Goal: Information Seeking & Learning: Learn about a topic

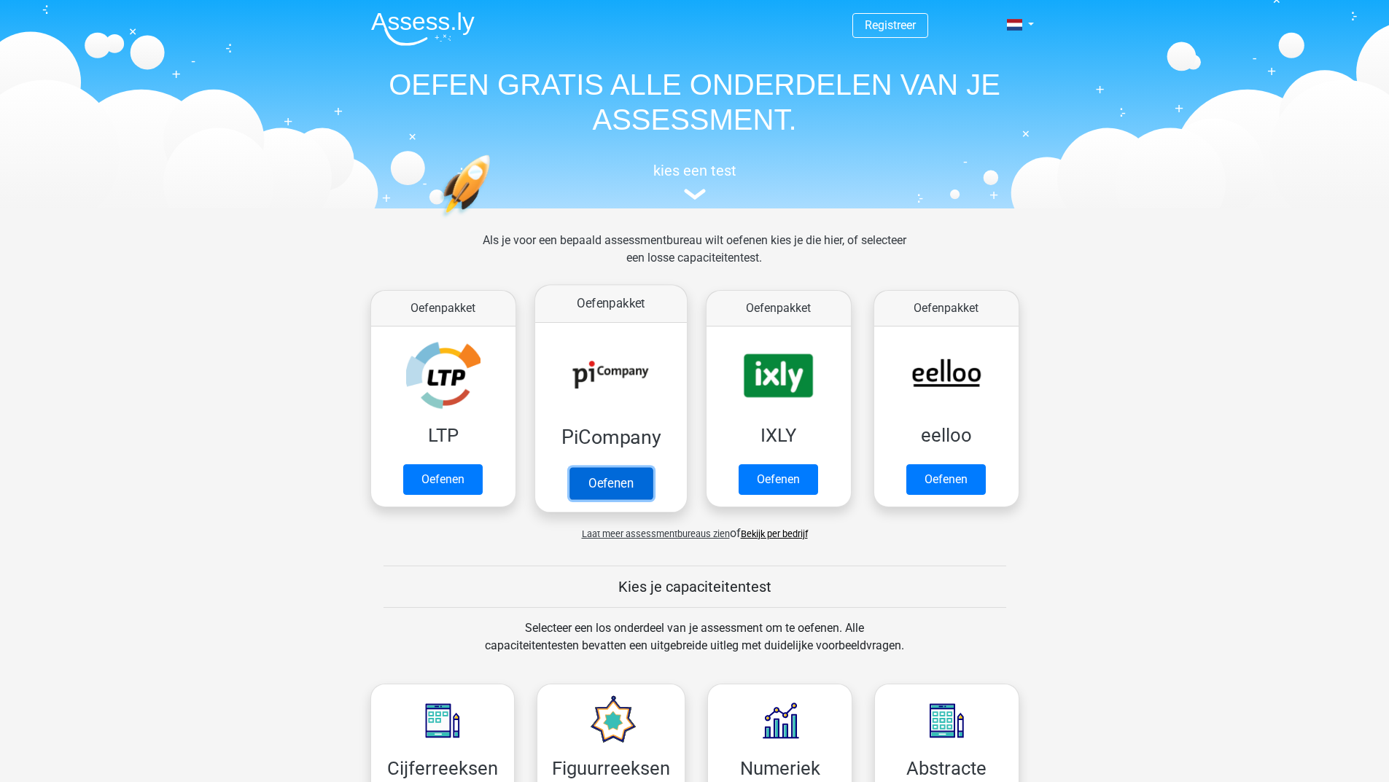
click at [602, 475] on link "Oefenen" at bounding box center [610, 483] width 83 height 32
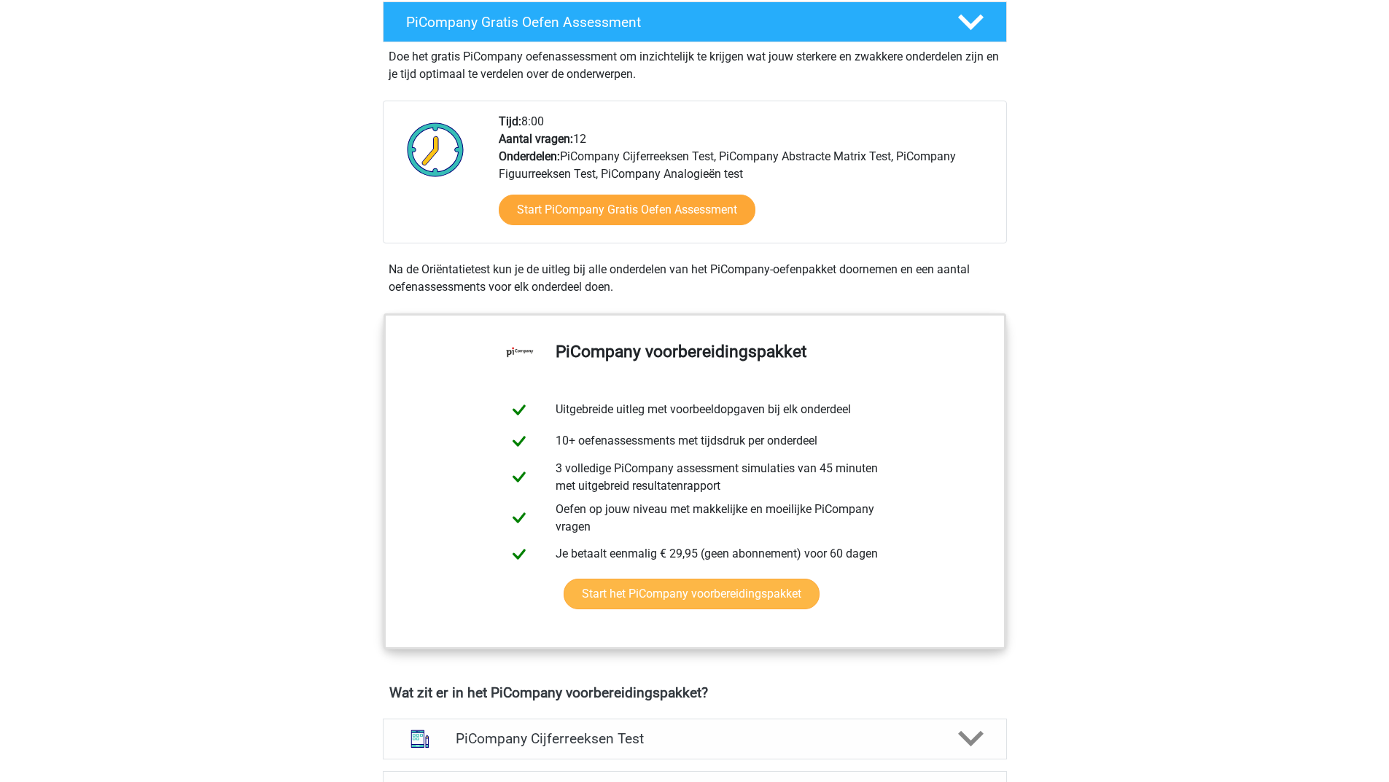
scroll to position [146, 0]
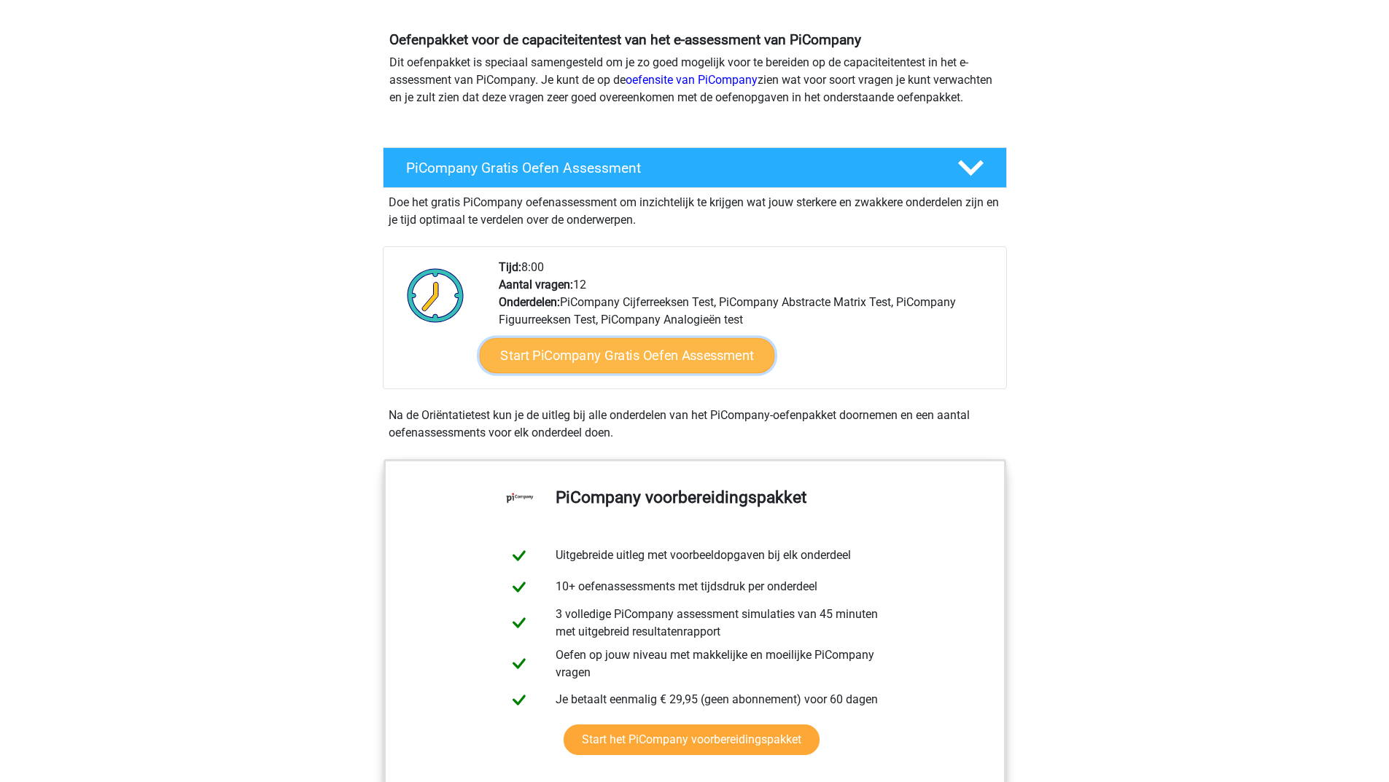
click at [572, 358] on link "Start PiCompany Gratis Oefen Assessment" at bounding box center [626, 355] width 295 height 35
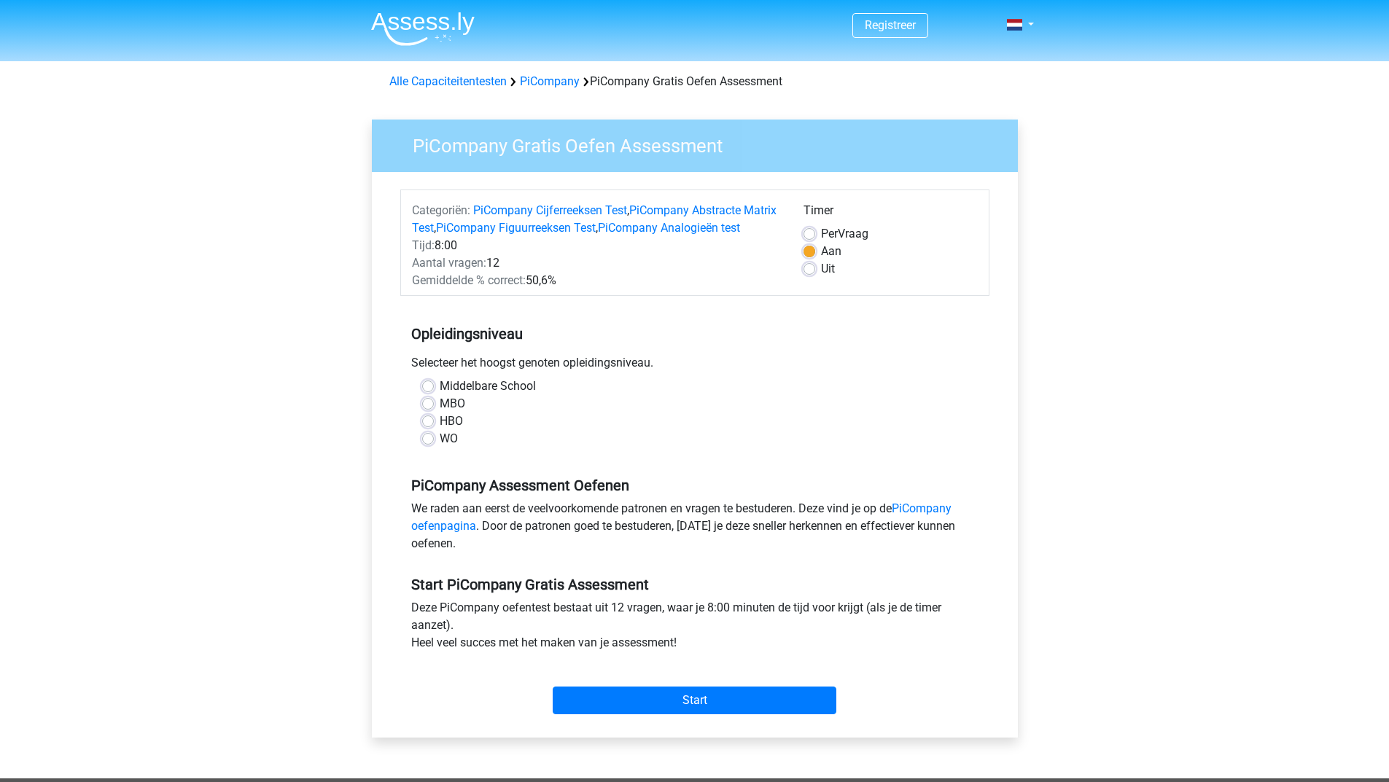
click at [440, 430] on label "HBO" at bounding box center [451, 422] width 23 height 18
click at [427, 427] on input "HBO" at bounding box center [428, 420] width 12 height 15
radio input "true"
click at [607, 702] on div "Start" at bounding box center [694, 689] width 589 height 51
click at [605, 715] on input "Start" at bounding box center [695, 701] width 284 height 28
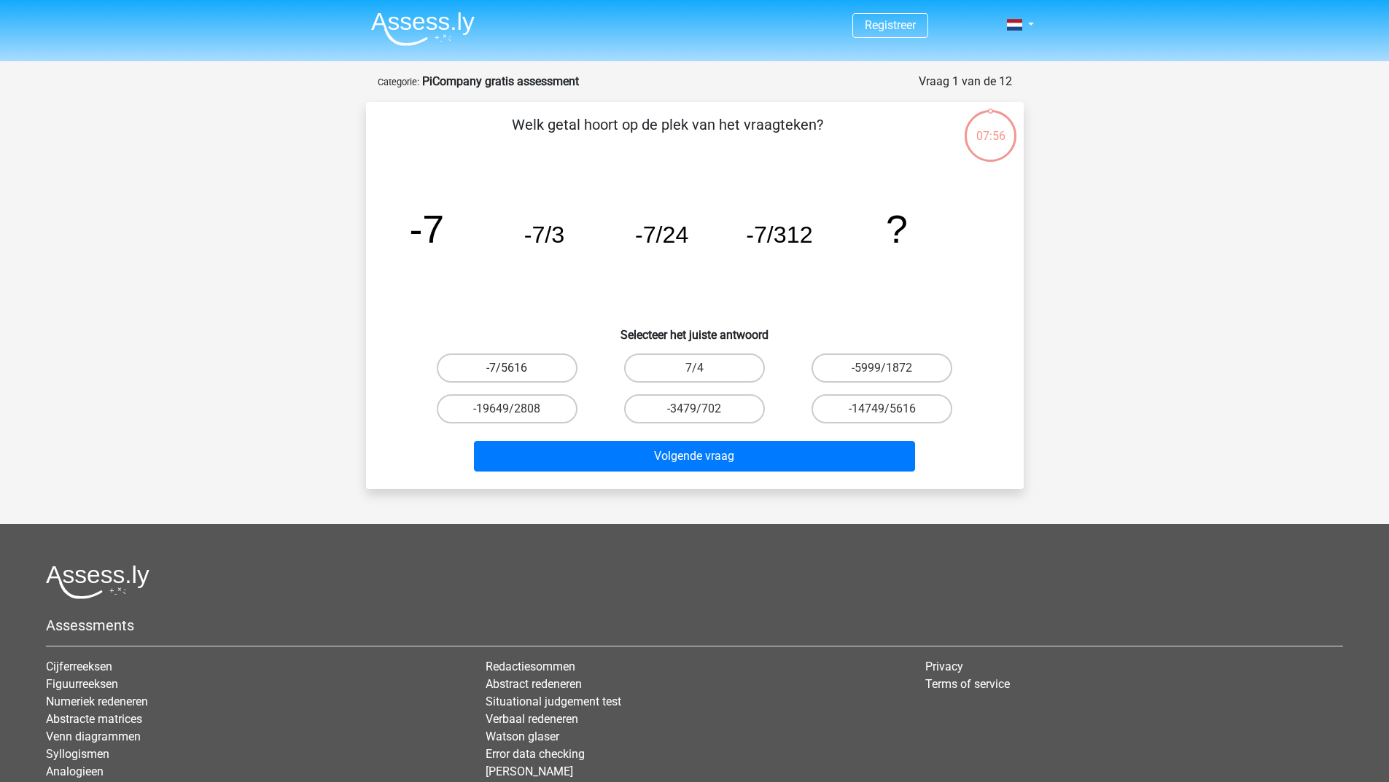
click at [545, 359] on label "-7/5616" at bounding box center [507, 368] width 141 height 29
click at [516, 368] on input "-7/5616" at bounding box center [511, 372] width 9 height 9
radio input "true"
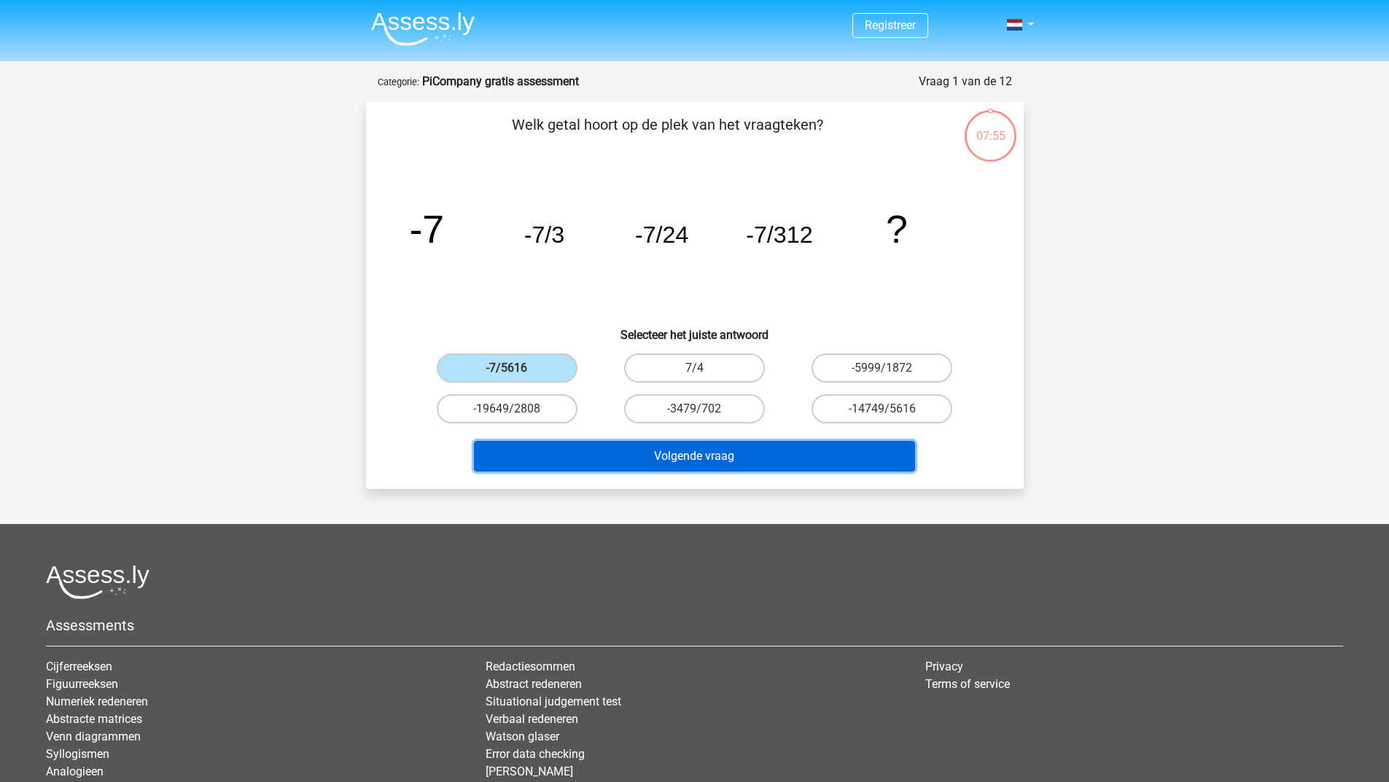
click at [597, 465] on button "Volgende vraag" at bounding box center [694, 456] width 441 height 31
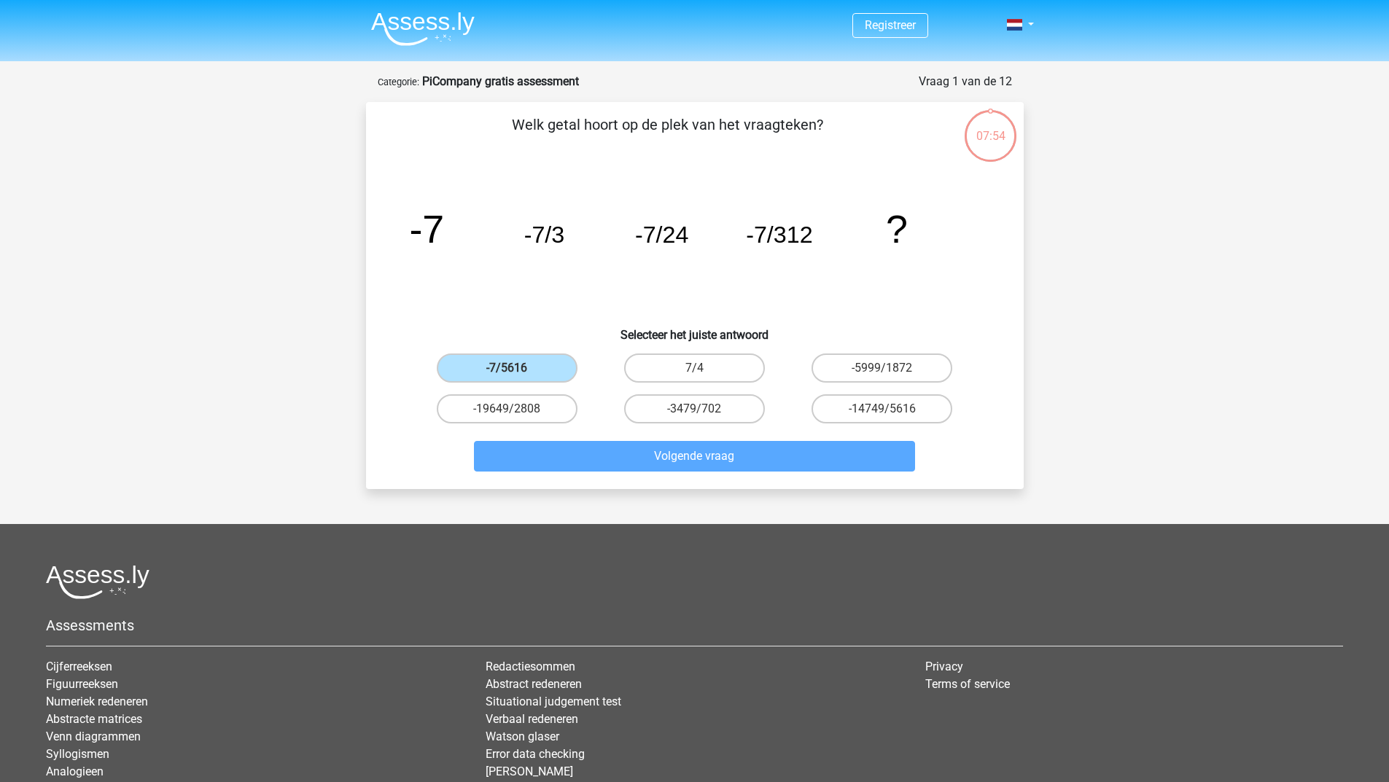
scroll to position [73, 0]
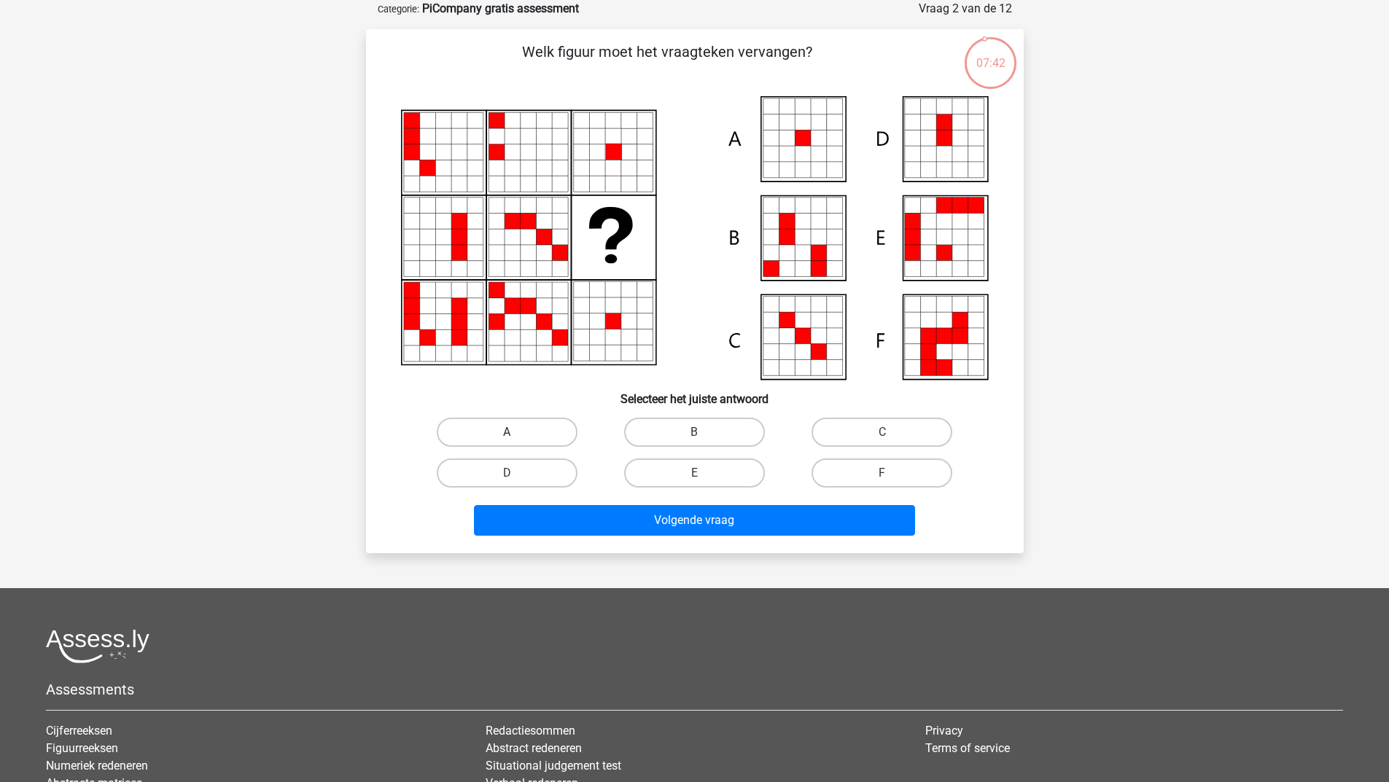
click at [489, 432] on label "A" at bounding box center [507, 432] width 141 height 29
click at [507, 432] on input "A" at bounding box center [511, 436] width 9 height 9
radio input "true"
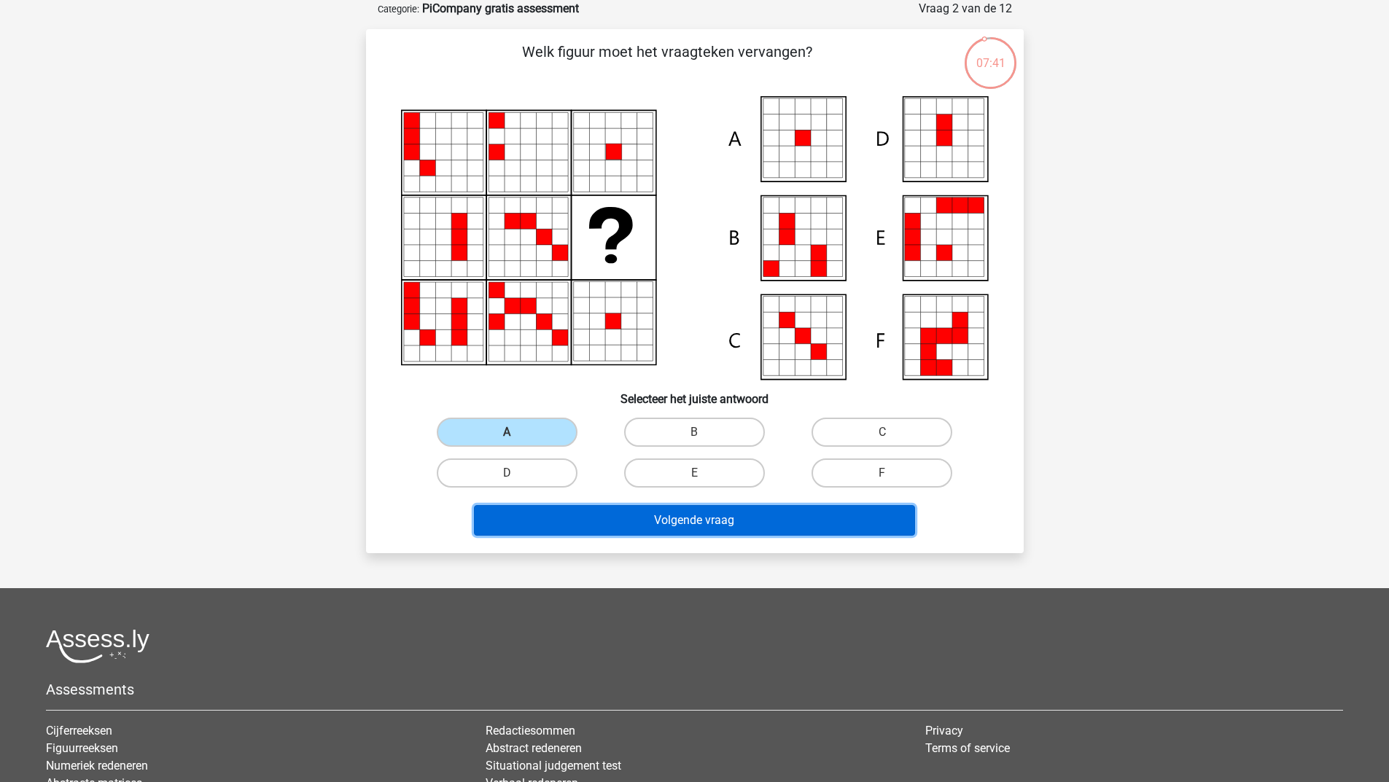
click at [570, 521] on button "Volgende vraag" at bounding box center [694, 520] width 441 height 31
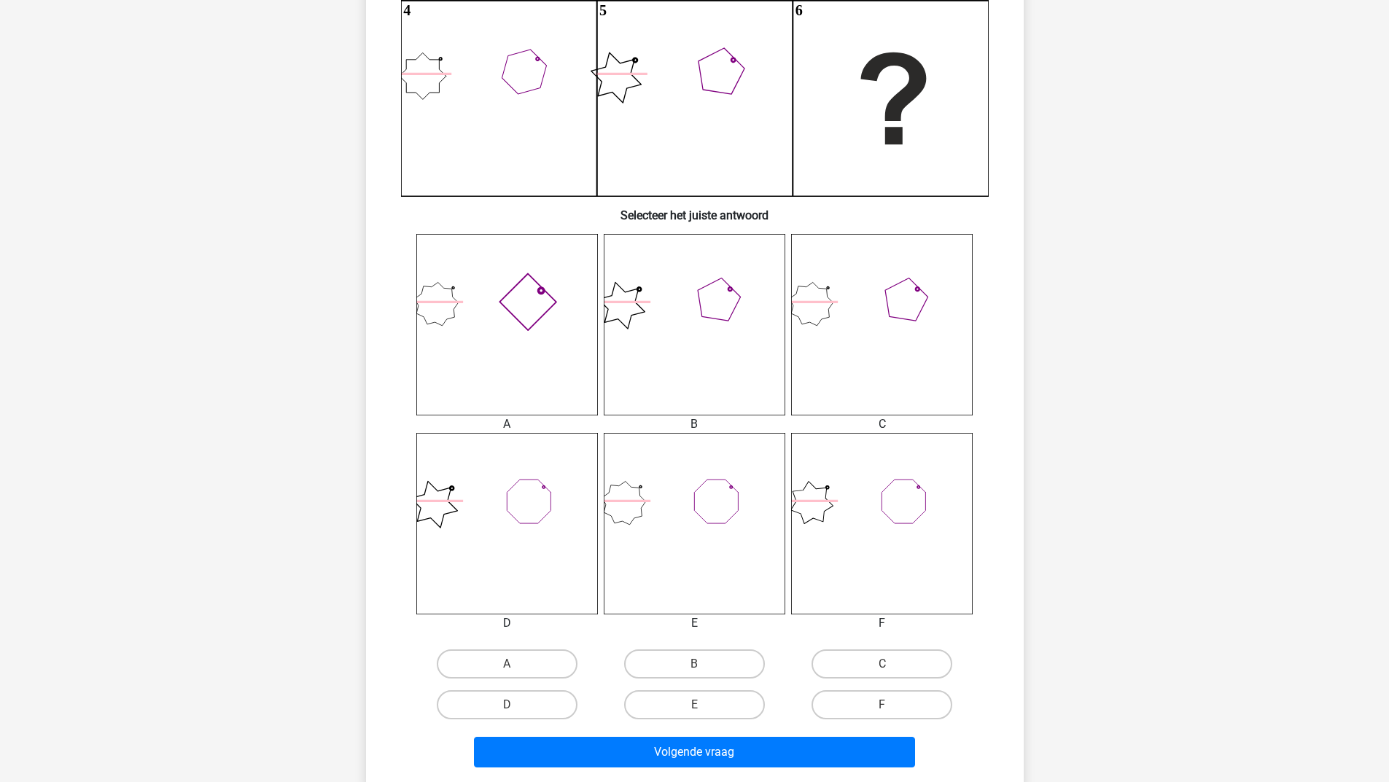
scroll to position [438, 0]
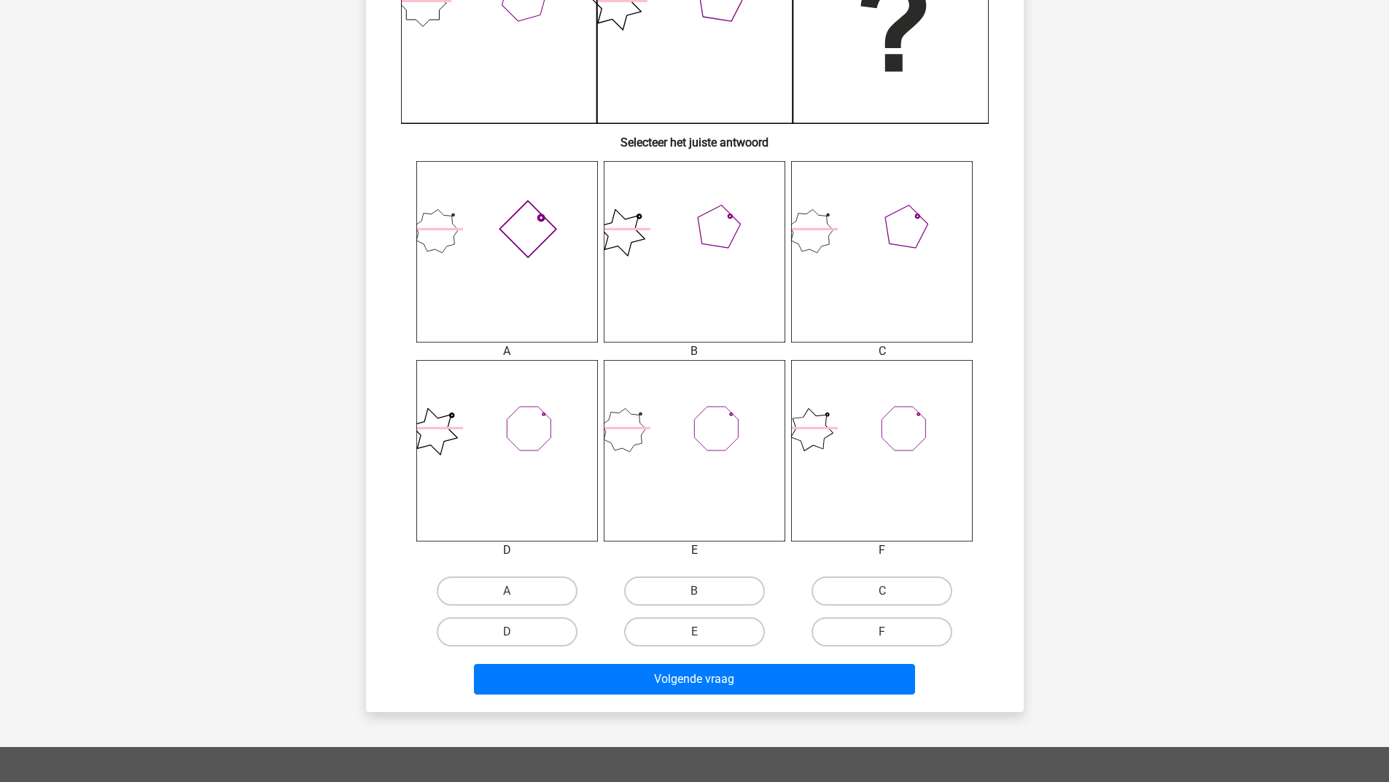
click at [507, 599] on input "A" at bounding box center [511, 595] width 9 height 9
radio input "true"
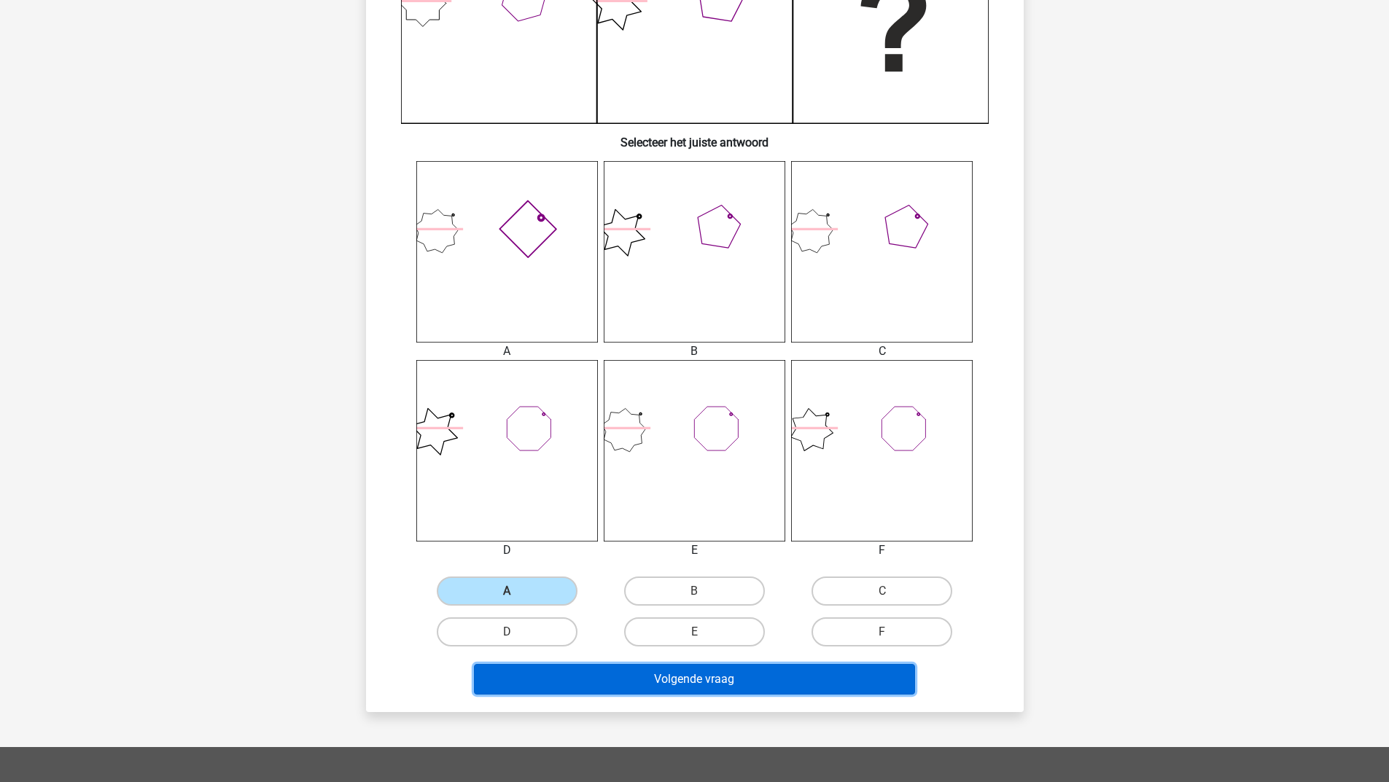
click at [571, 683] on button "Volgende vraag" at bounding box center [694, 679] width 441 height 31
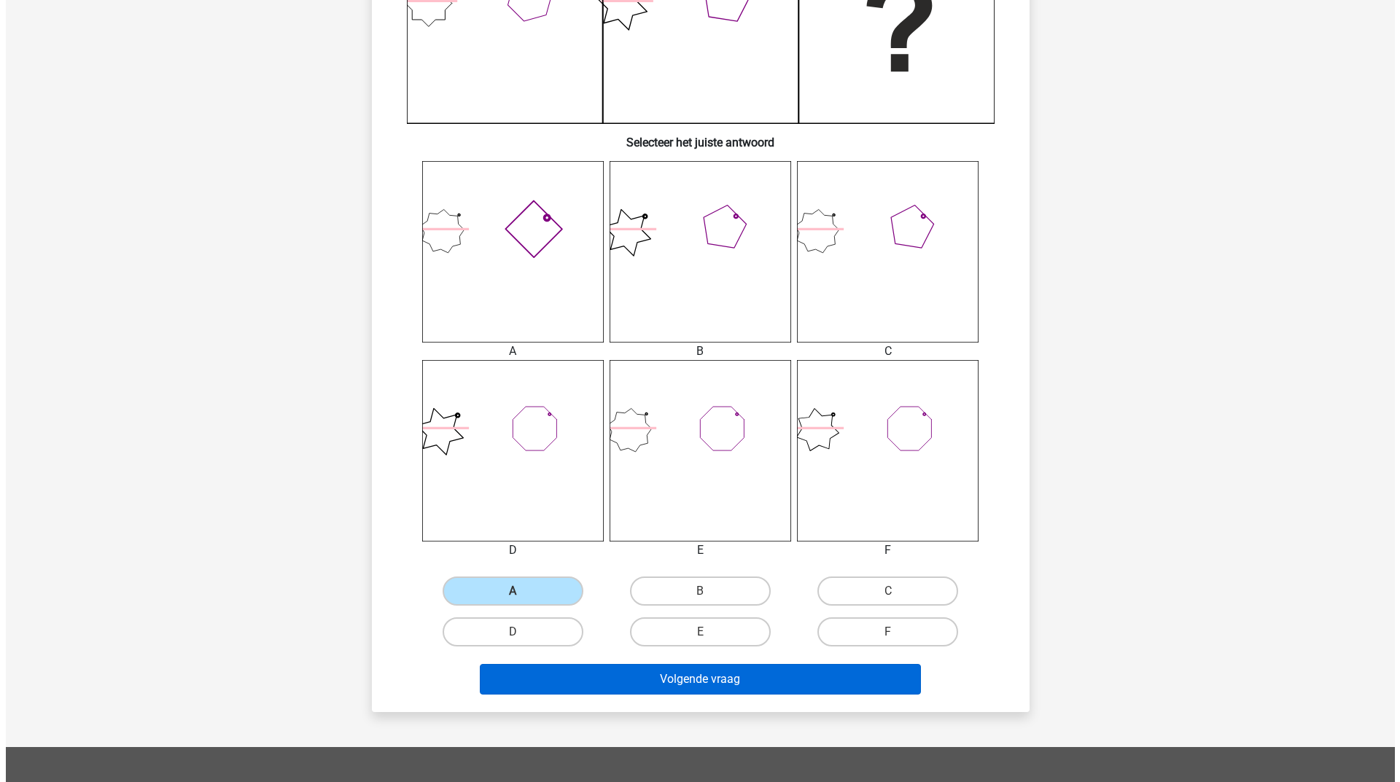
scroll to position [0, 0]
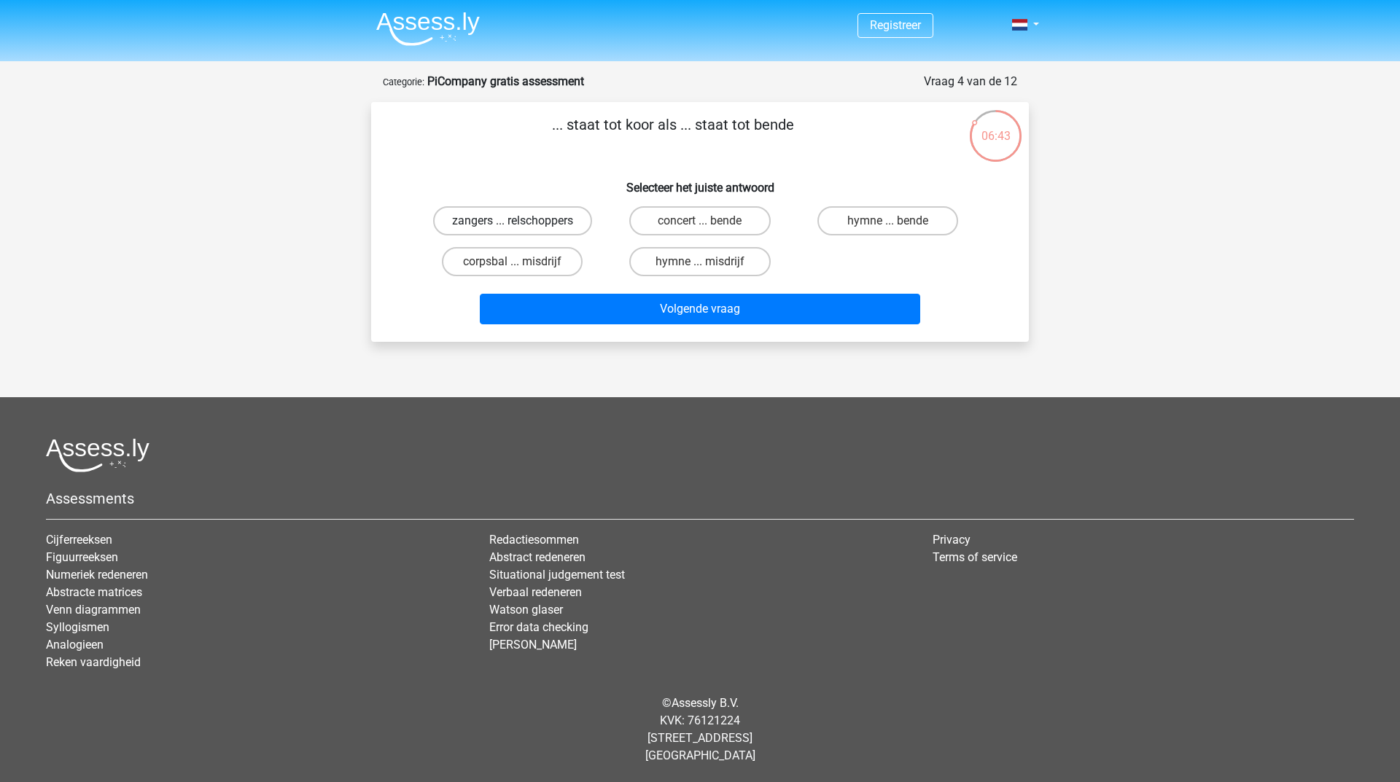
click at [495, 217] on label "zangers ... relschoppers" at bounding box center [512, 220] width 159 height 29
click at [513, 221] on input "zangers ... relschoppers" at bounding box center [517, 225] width 9 height 9
radio input "true"
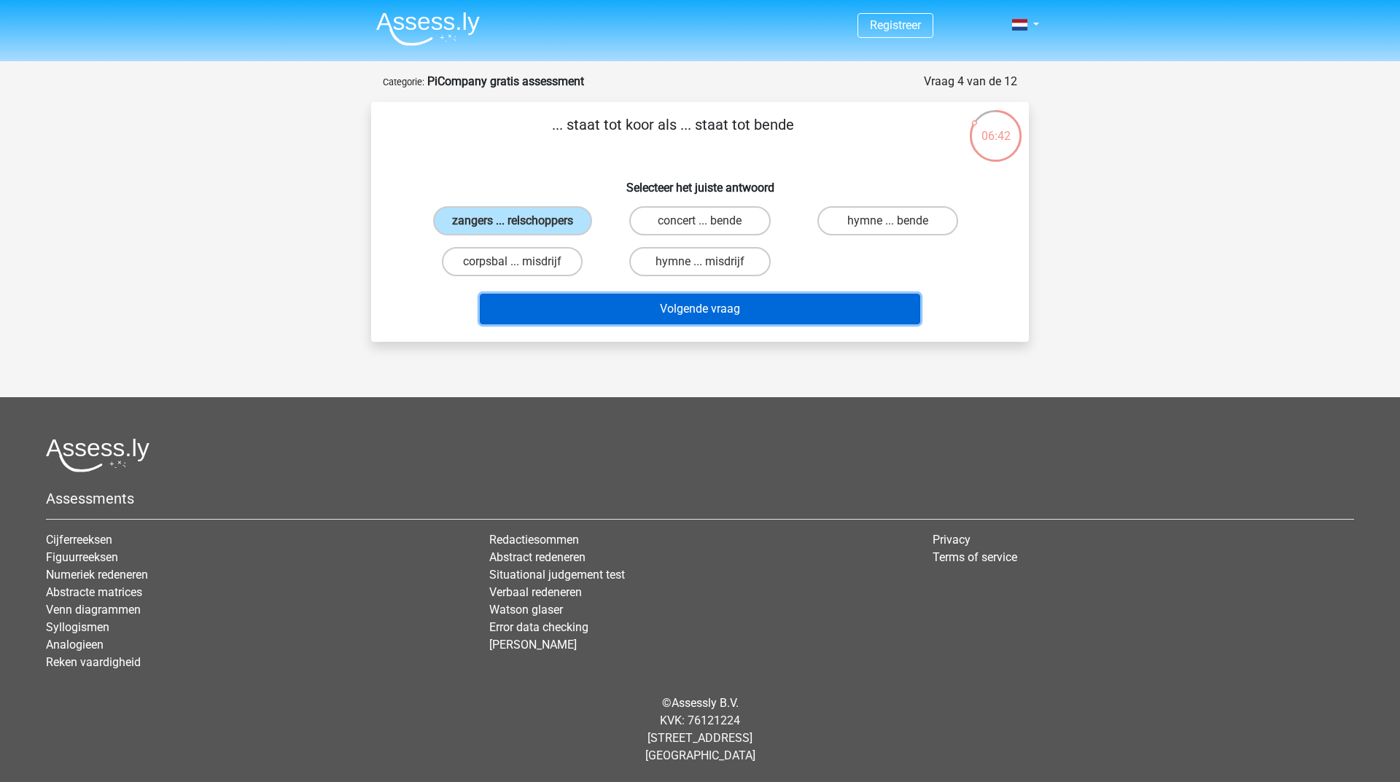
click at [546, 303] on button "Volgende vraag" at bounding box center [700, 309] width 441 height 31
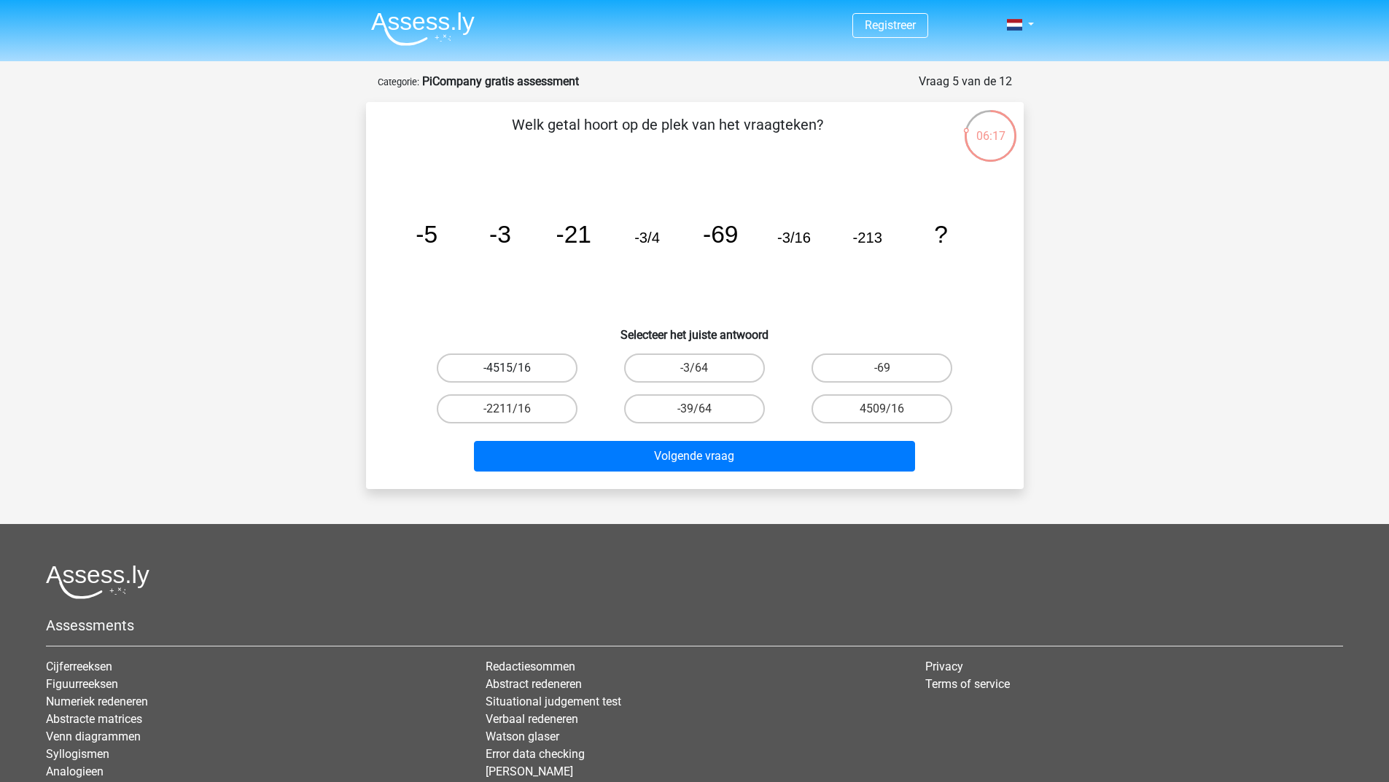
click at [499, 360] on label "-4515/16" at bounding box center [507, 368] width 141 height 29
click at [507, 368] on input "-4515/16" at bounding box center [511, 372] width 9 height 9
radio input "true"
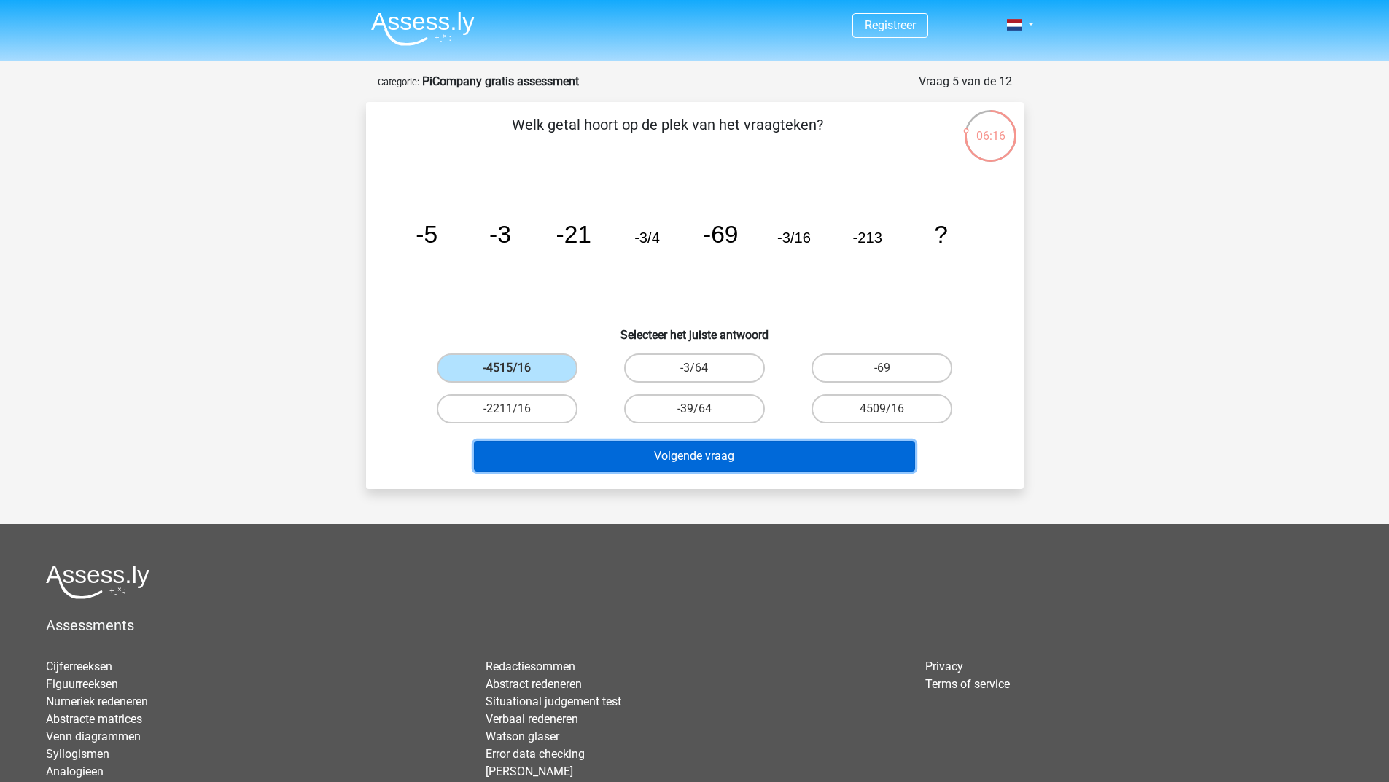
click at [561, 454] on button "Volgende vraag" at bounding box center [694, 456] width 441 height 31
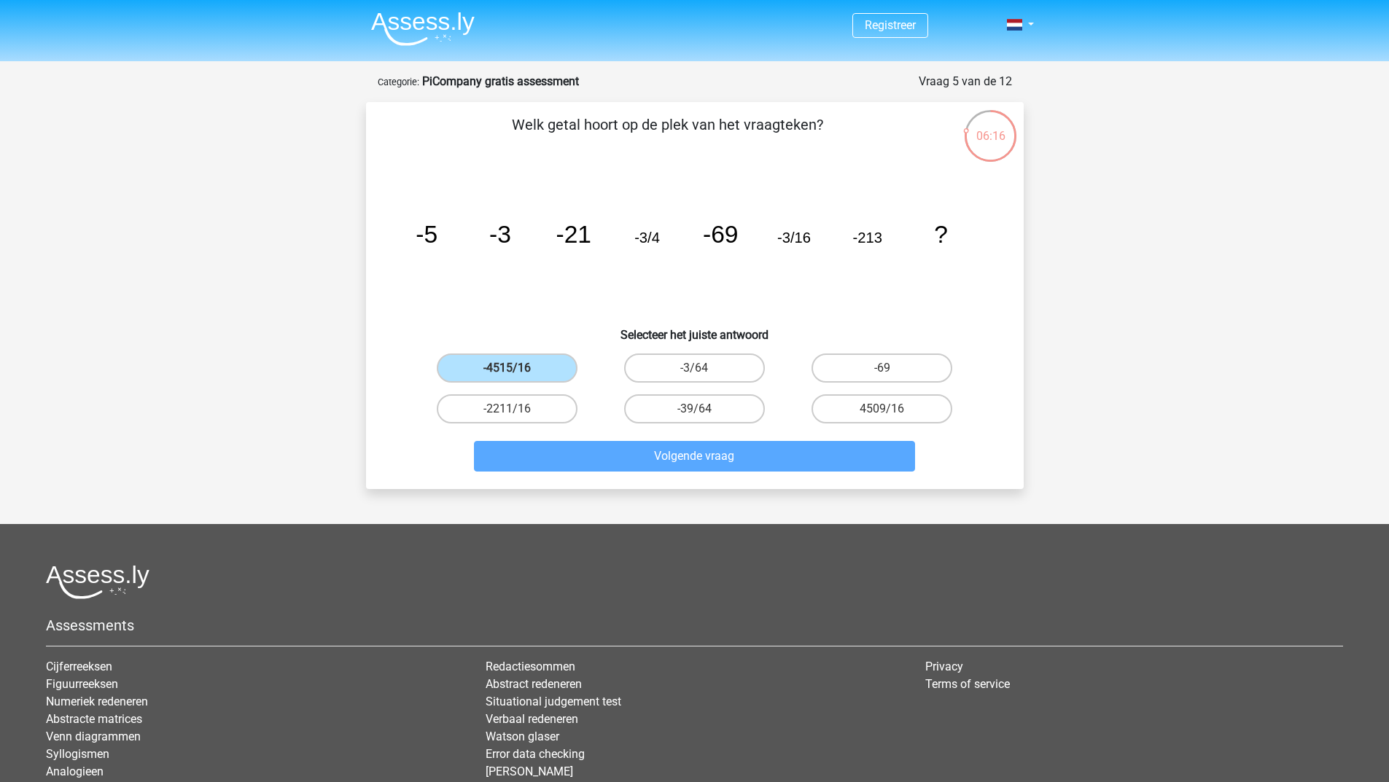
scroll to position [73, 0]
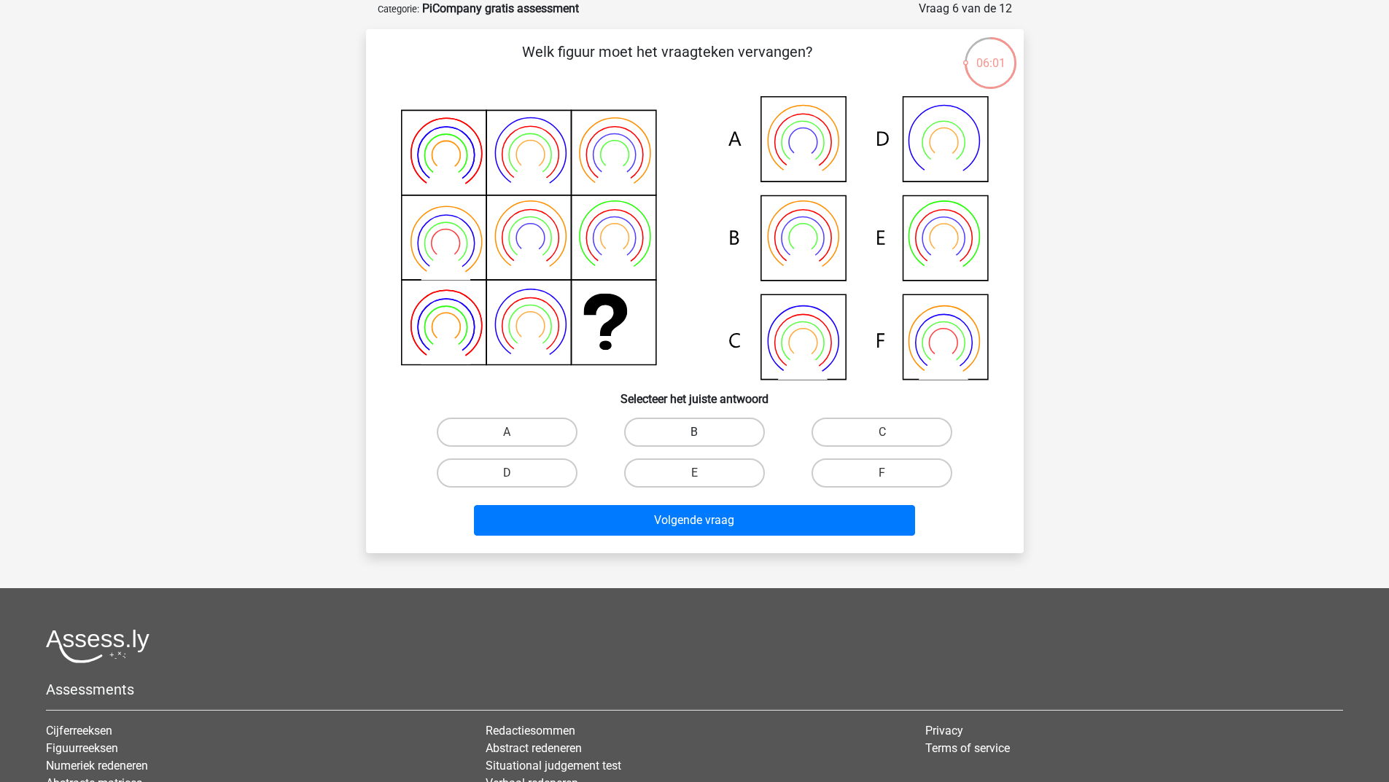
drag, startPoint x: 713, startPoint y: 426, endPoint x: 712, endPoint y: 436, distance: 10.3
click at [713, 427] on label "B" at bounding box center [694, 432] width 141 height 29
click at [704, 432] on input "B" at bounding box center [698, 436] width 9 height 9
radio input "true"
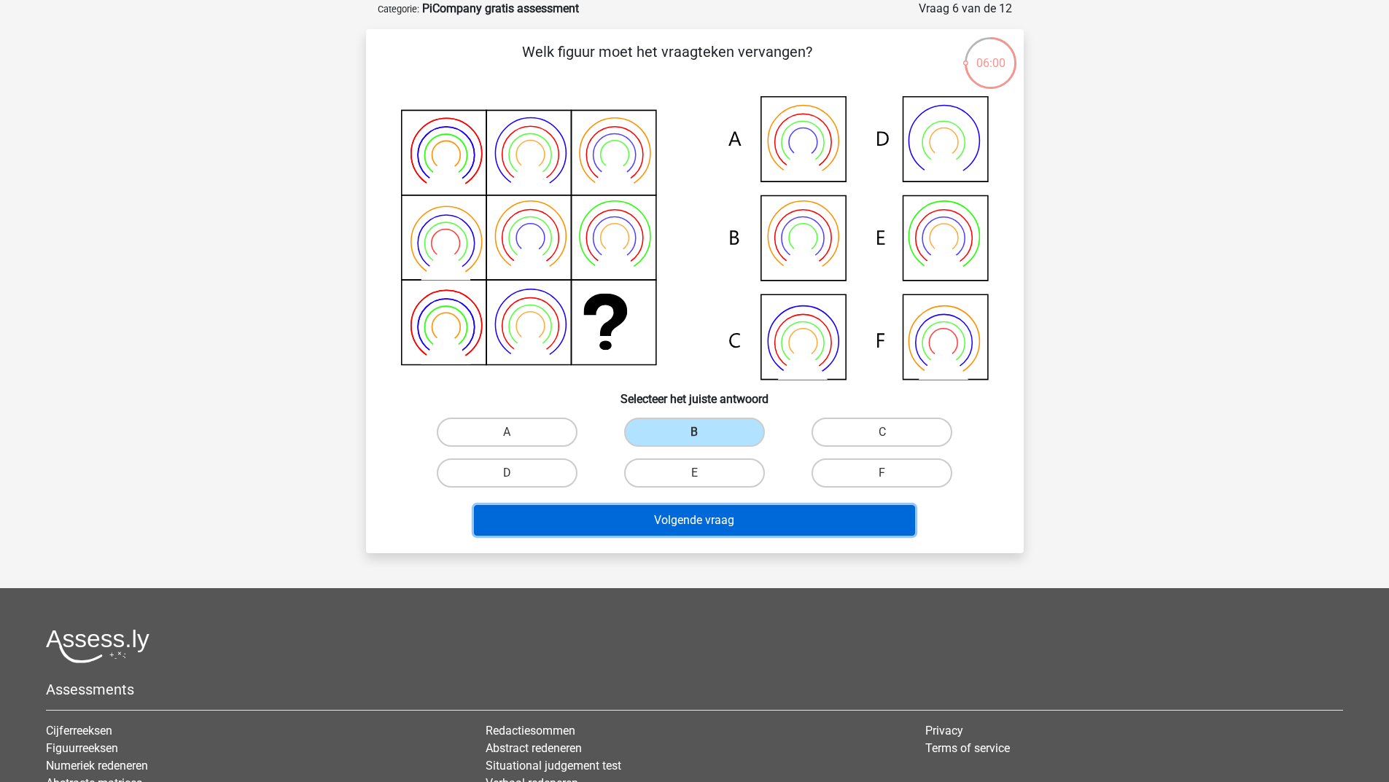
click at [696, 516] on button "Volgende vraag" at bounding box center [694, 520] width 441 height 31
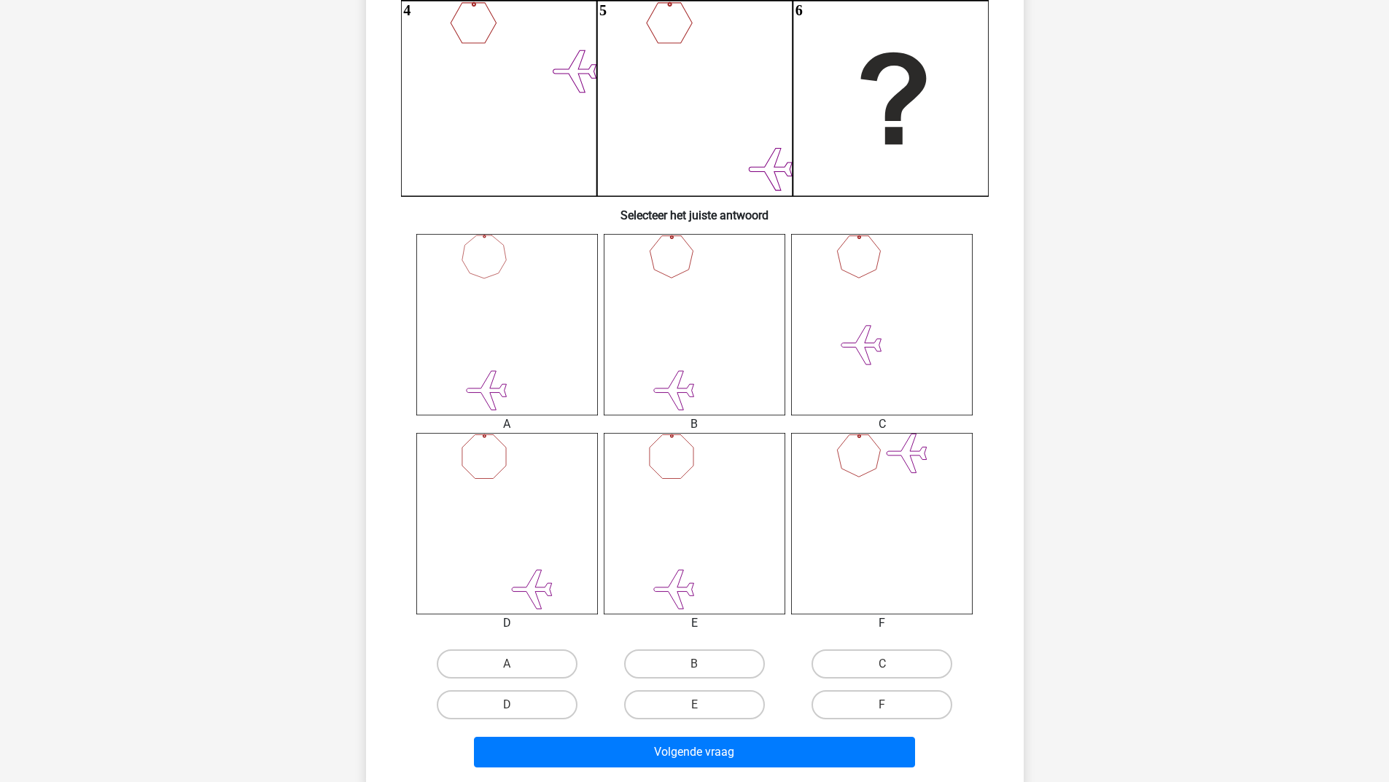
scroll to position [438, 0]
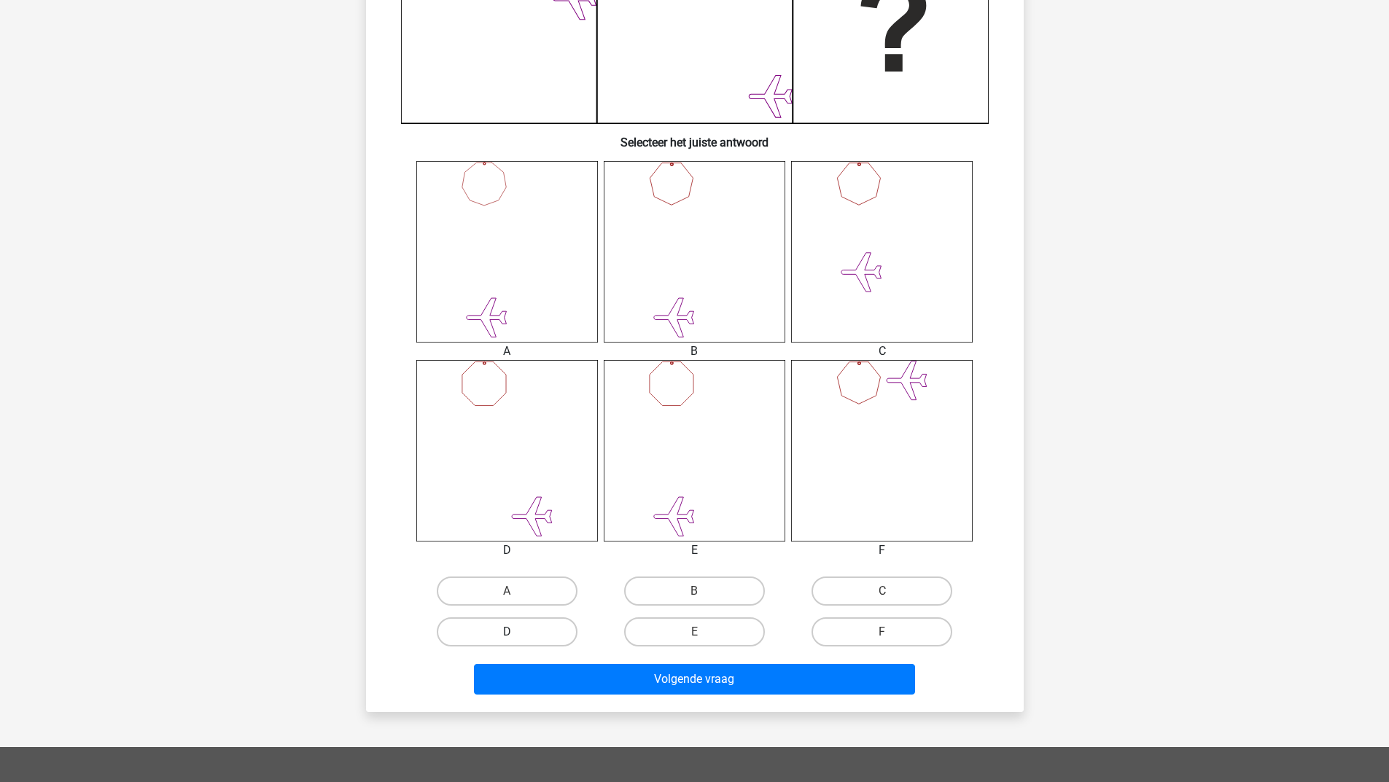
click at [505, 628] on label "D" at bounding box center [507, 632] width 141 height 29
click at [507, 632] on input "D" at bounding box center [511, 636] width 9 height 9
radio input "true"
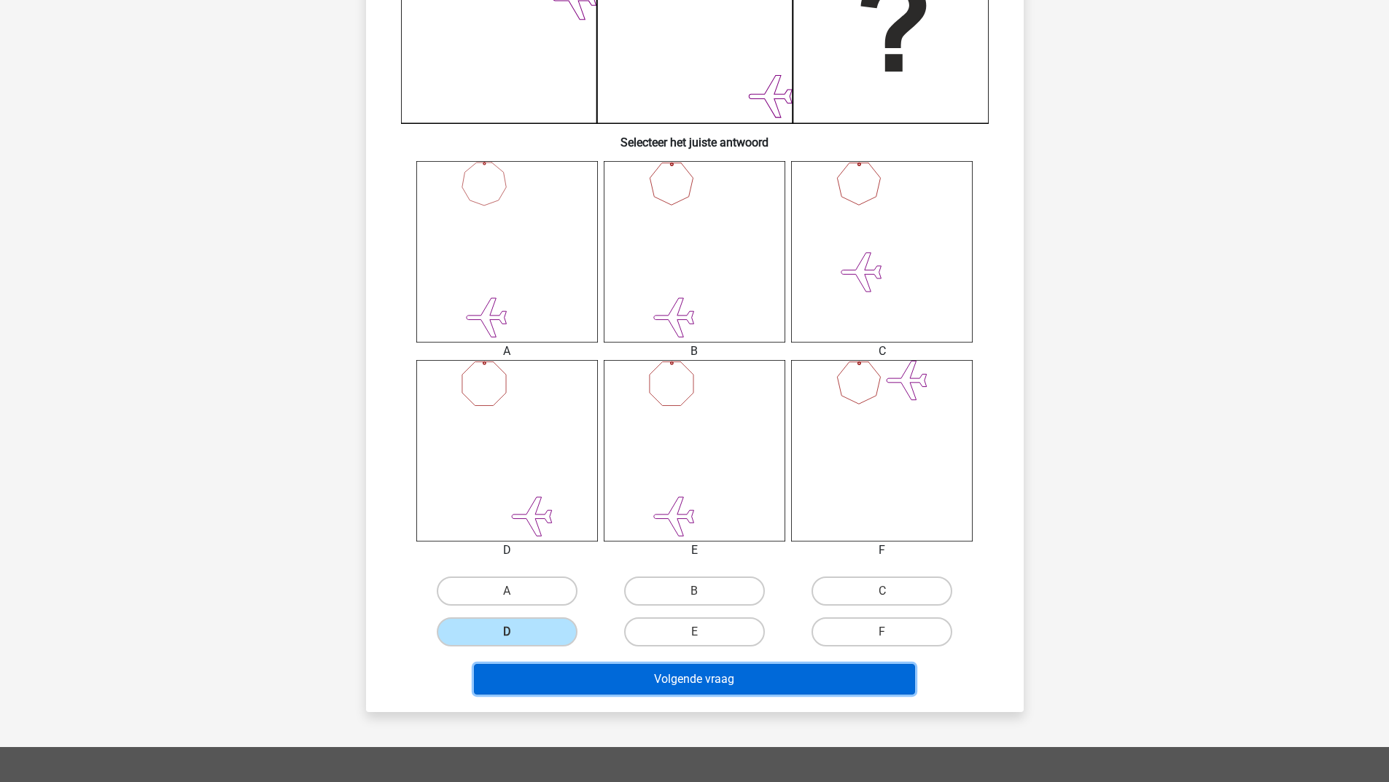
click at [551, 672] on button "Volgende vraag" at bounding box center [694, 679] width 441 height 31
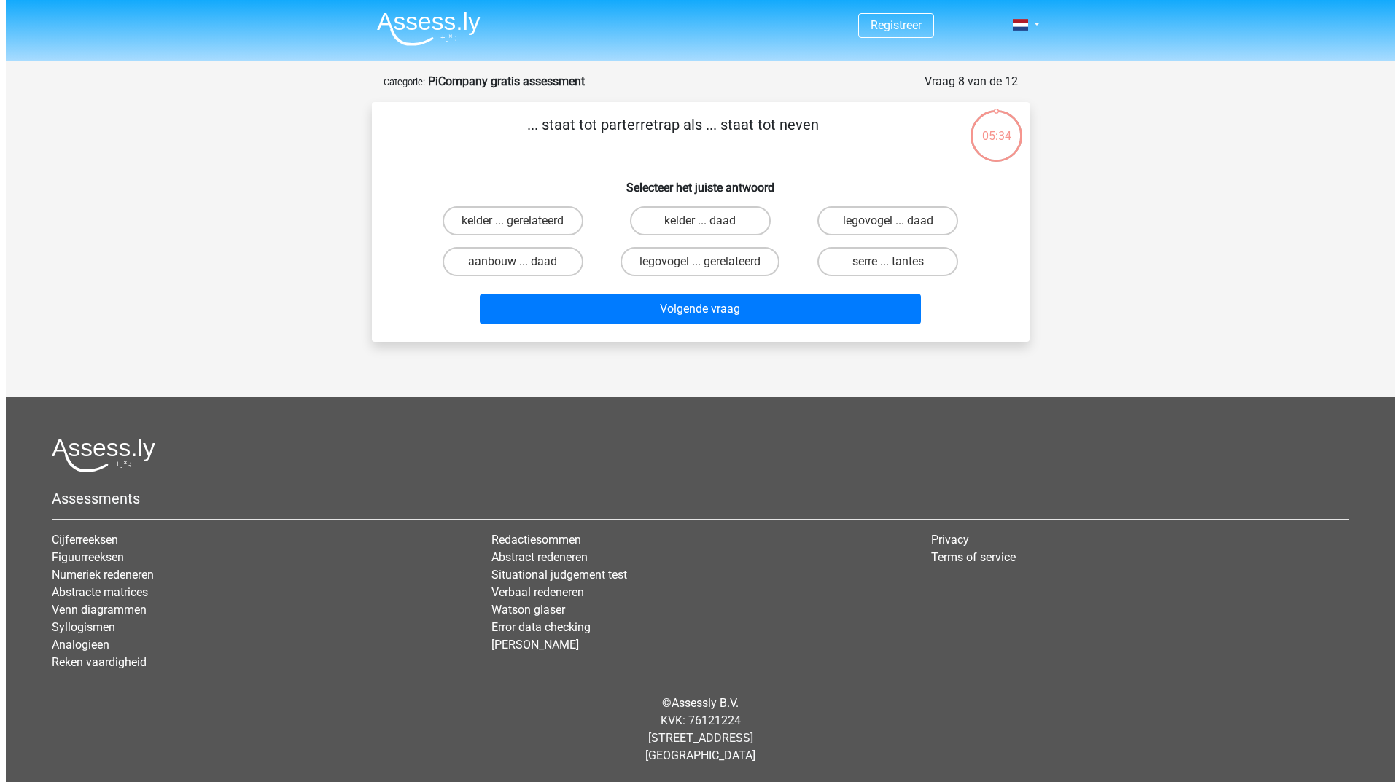
scroll to position [0, 0]
click at [877, 217] on label "legovogel ... daad" at bounding box center [887, 220] width 141 height 29
click at [888, 221] on input "legovogel ... daad" at bounding box center [892, 225] width 9 height 9
radio input "true"
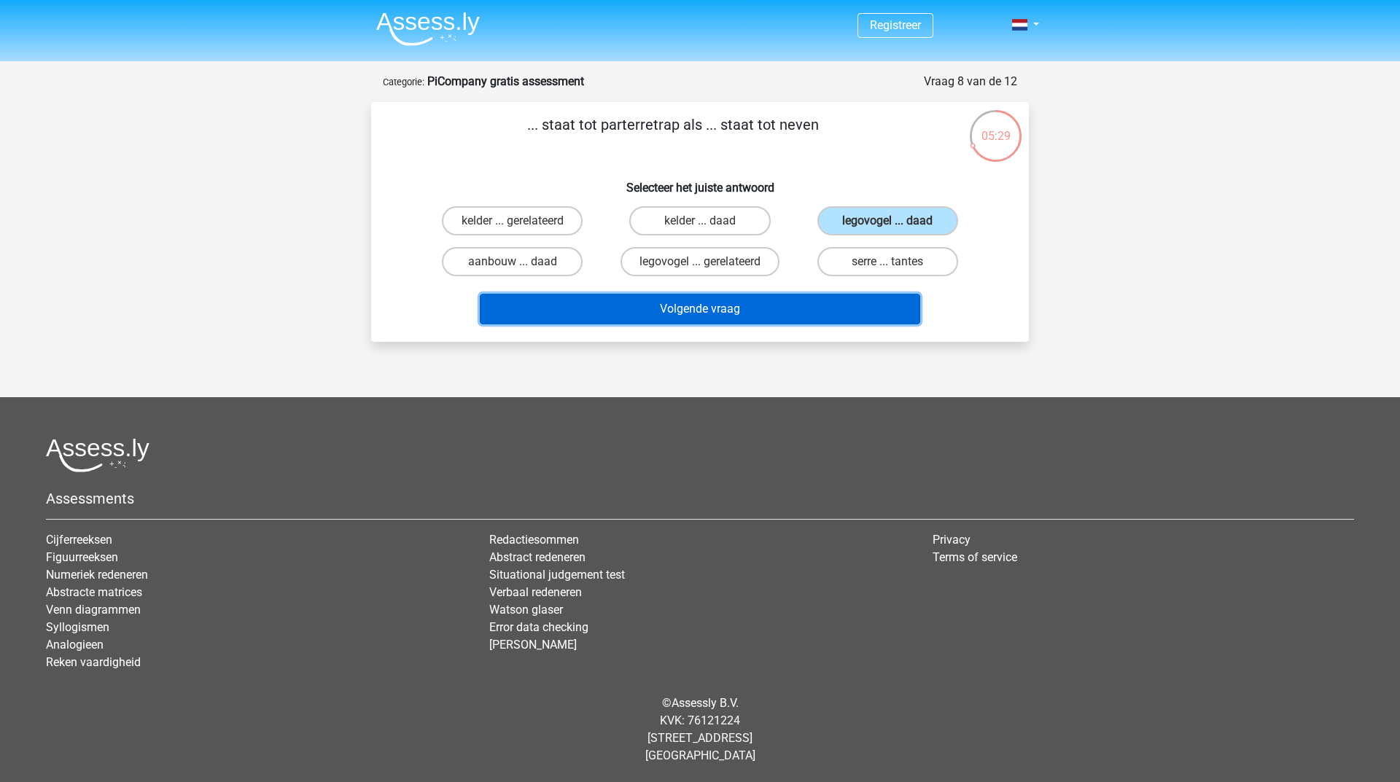
click at [791, 300] on button "Volgende vraag" at bounding box center [700, 309] width 441 height 31
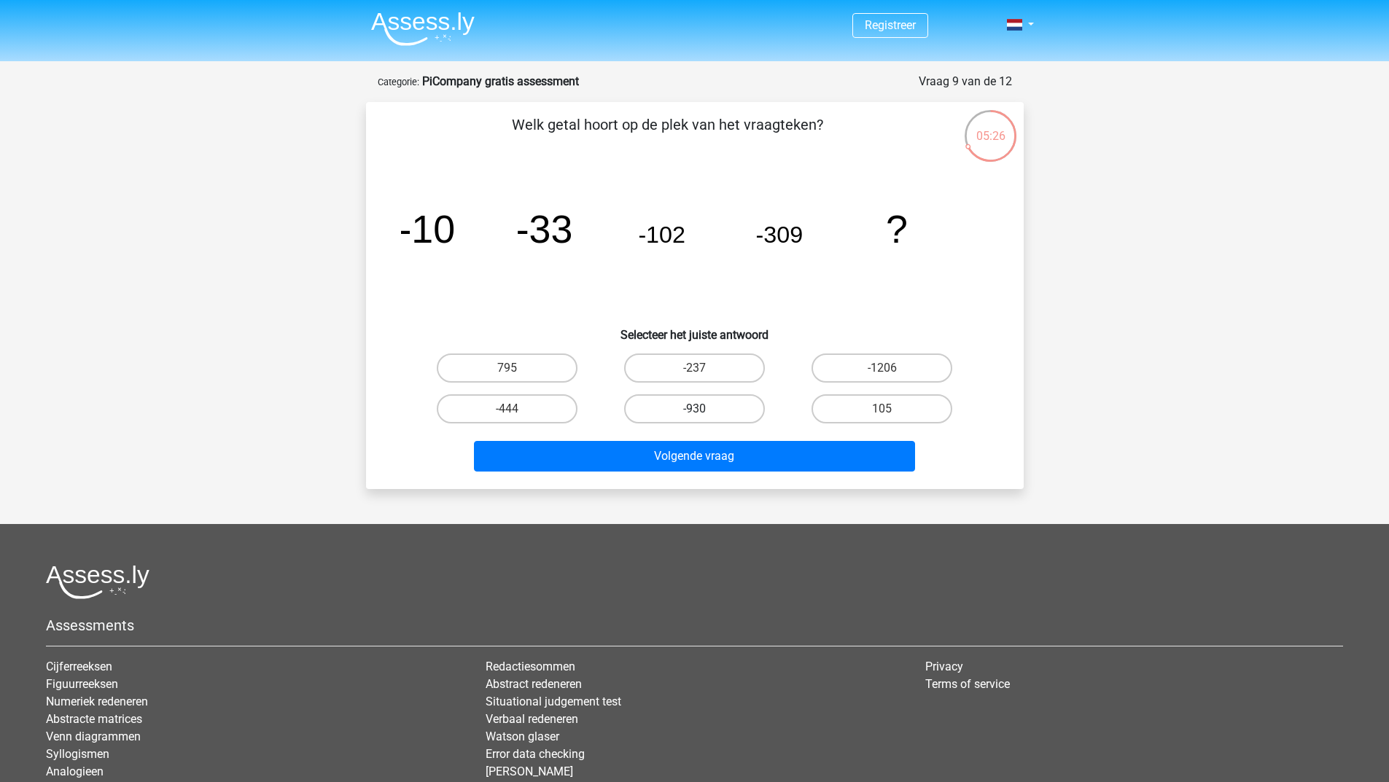
click at [670, 405] on label "-930" at bounding box center [694, 409] width 141 height 29
click at [694, 409] on input "-930" at bounding box center [698, 413] width 9 height 9
radio input "true"
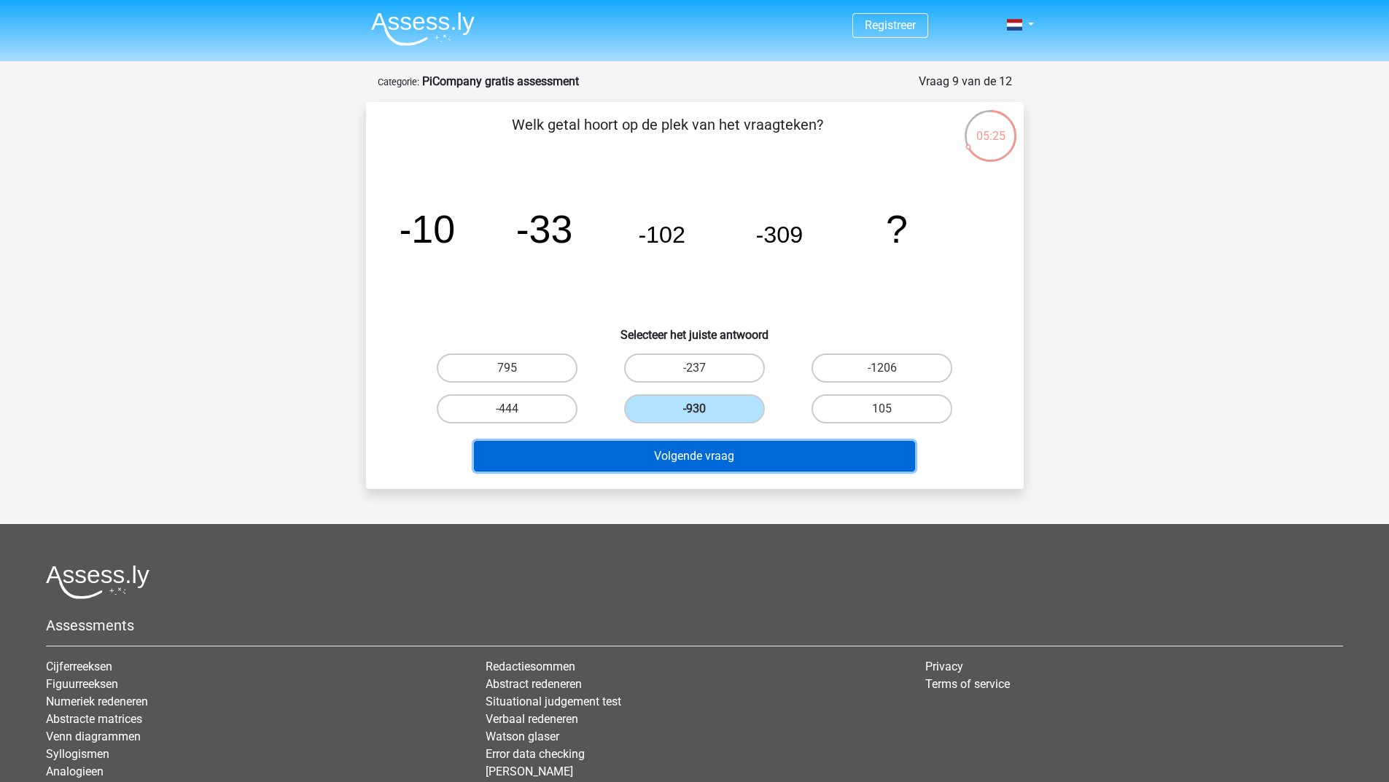
click at [663, 460] on button "Volgende vraag" at bounding box center [694, 456] width 441 height 31
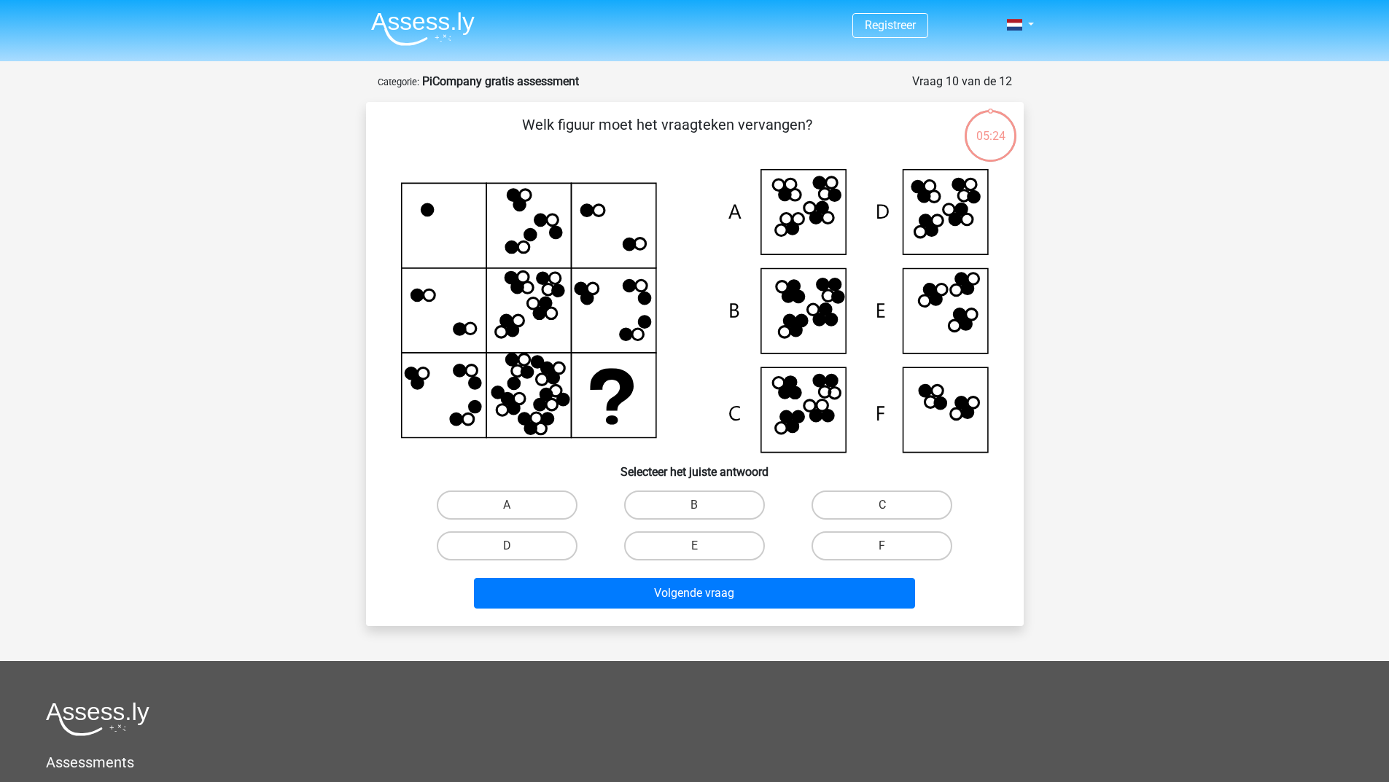
scroll to position [73, 0]
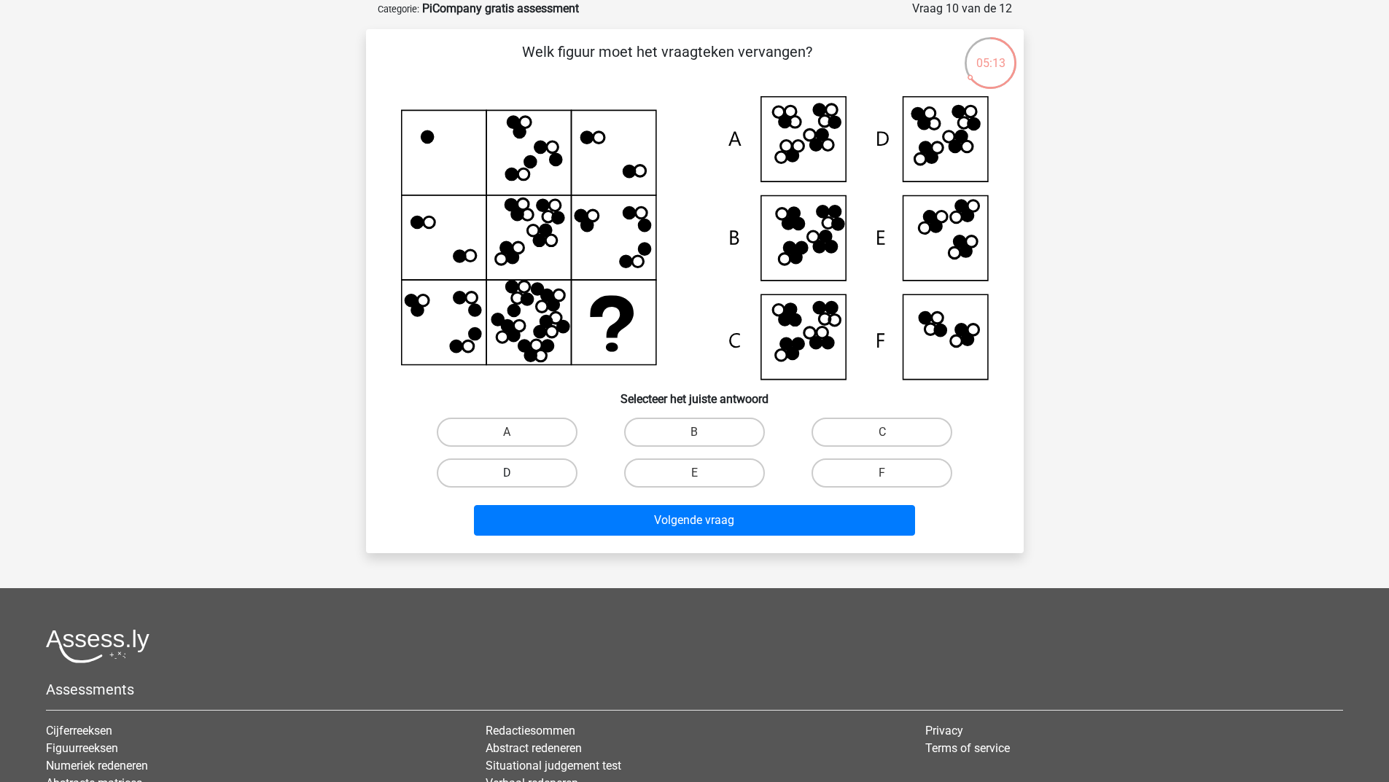
click at [547, 466] on label "D" at bounding box center [507, 473] width 141 height 29
click at [516, 473] on input "D" at bounding box center [511, 477] width 9 height 9
radio input "true"
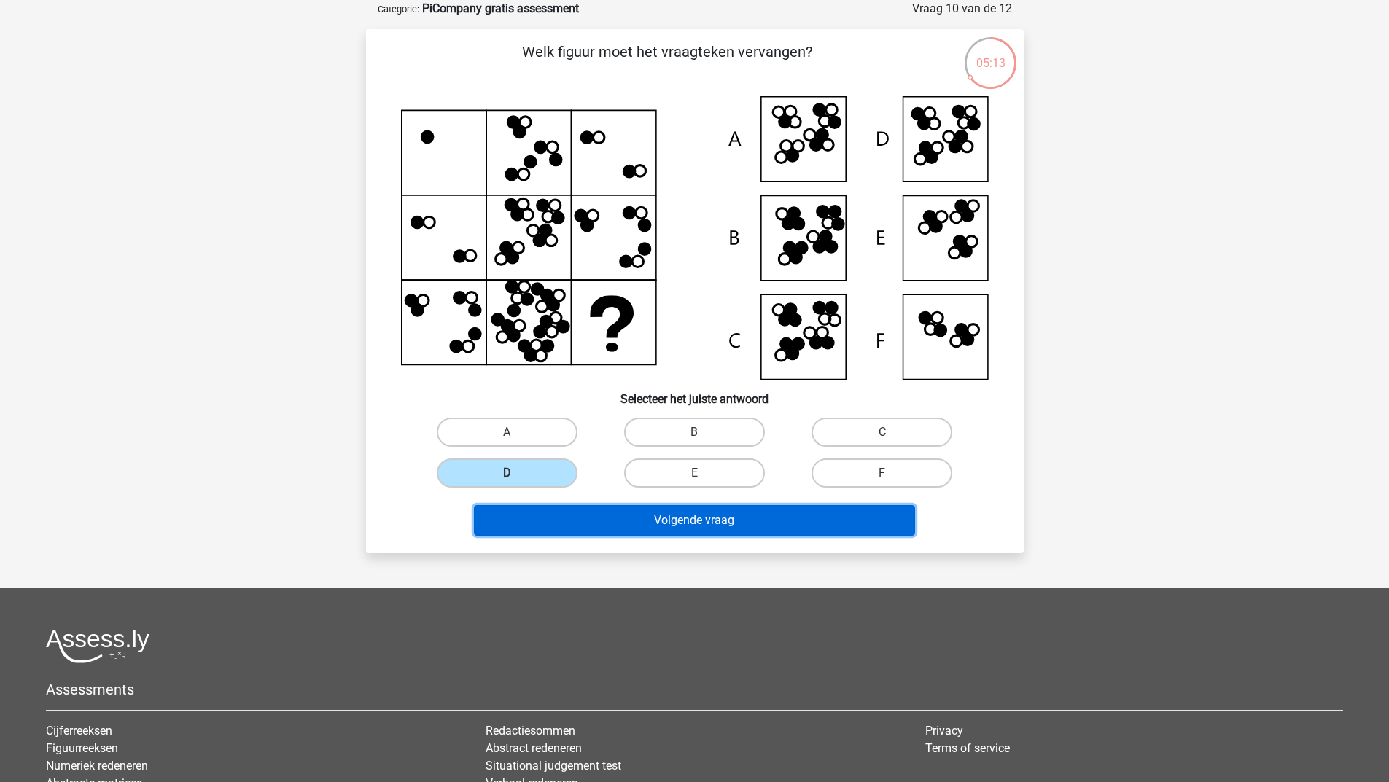
click at [574, 514] on button "Volgende vraag" at bounding box center [694, 520] width 441 height 31
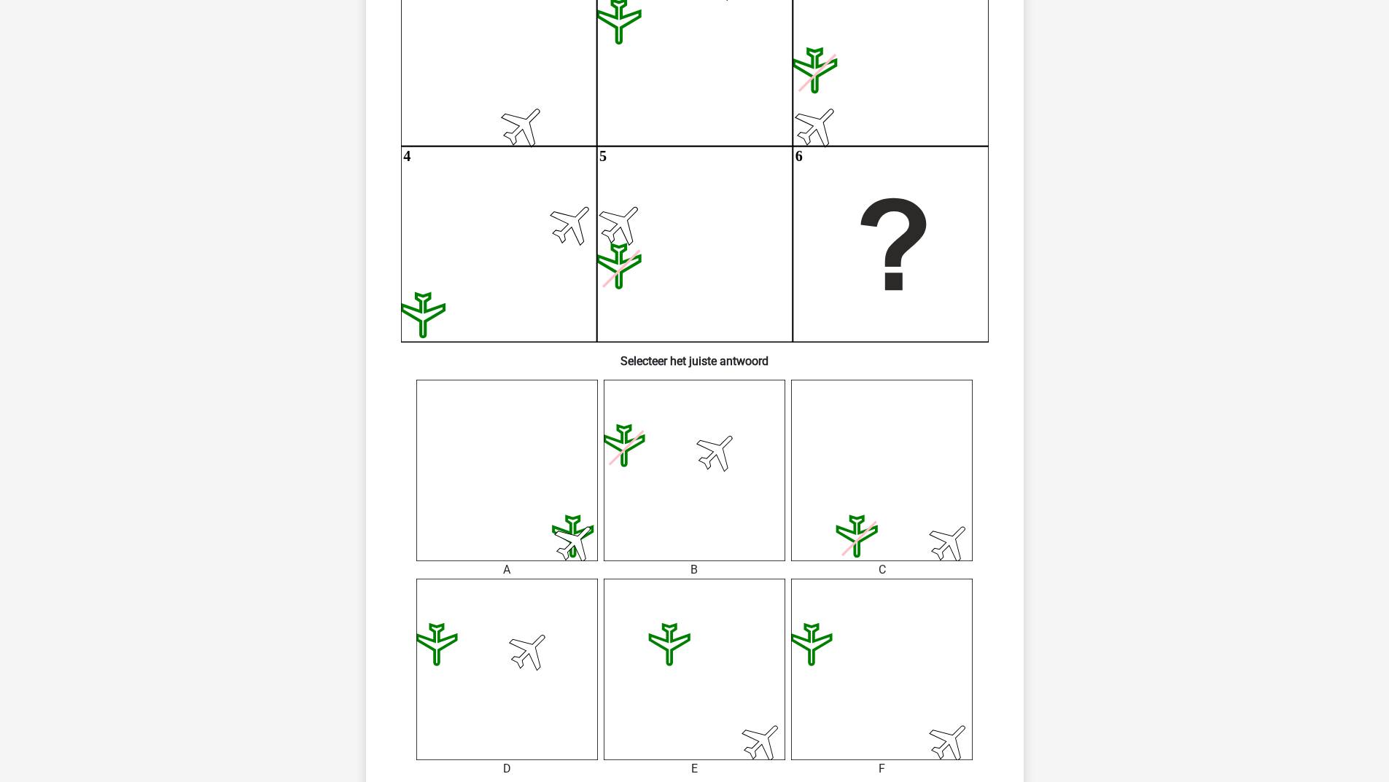
scroll to position [438, 0]
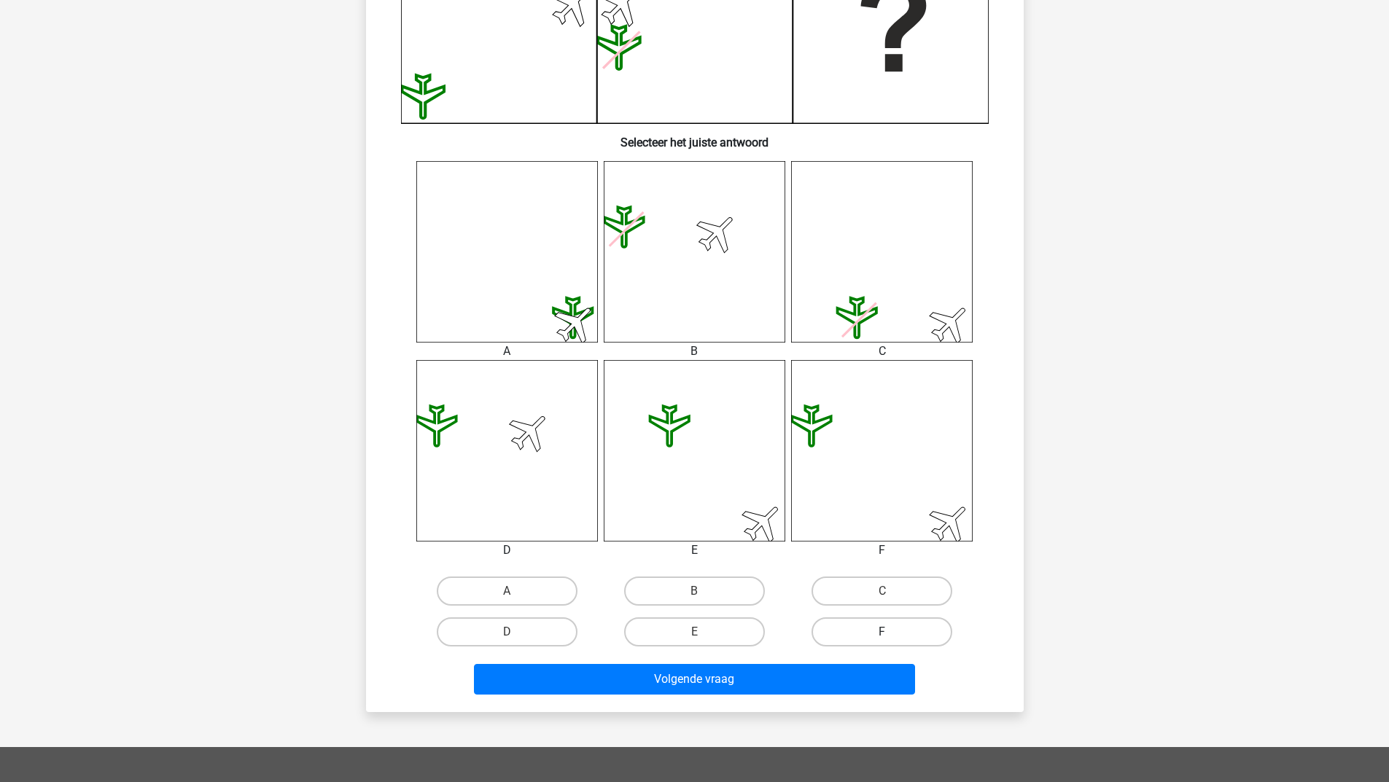
drag, startPoint x: 923, startPoint y: 634, endPoint x: 904, endPoint y: 637, distance: 19.2
click at [921, 634] on label "F" at bounding box center [882, 632] width 141 height 29
click at [892, 634] on input "F" at bounding box center [886, 636] width 9 height 9
radio input "true"
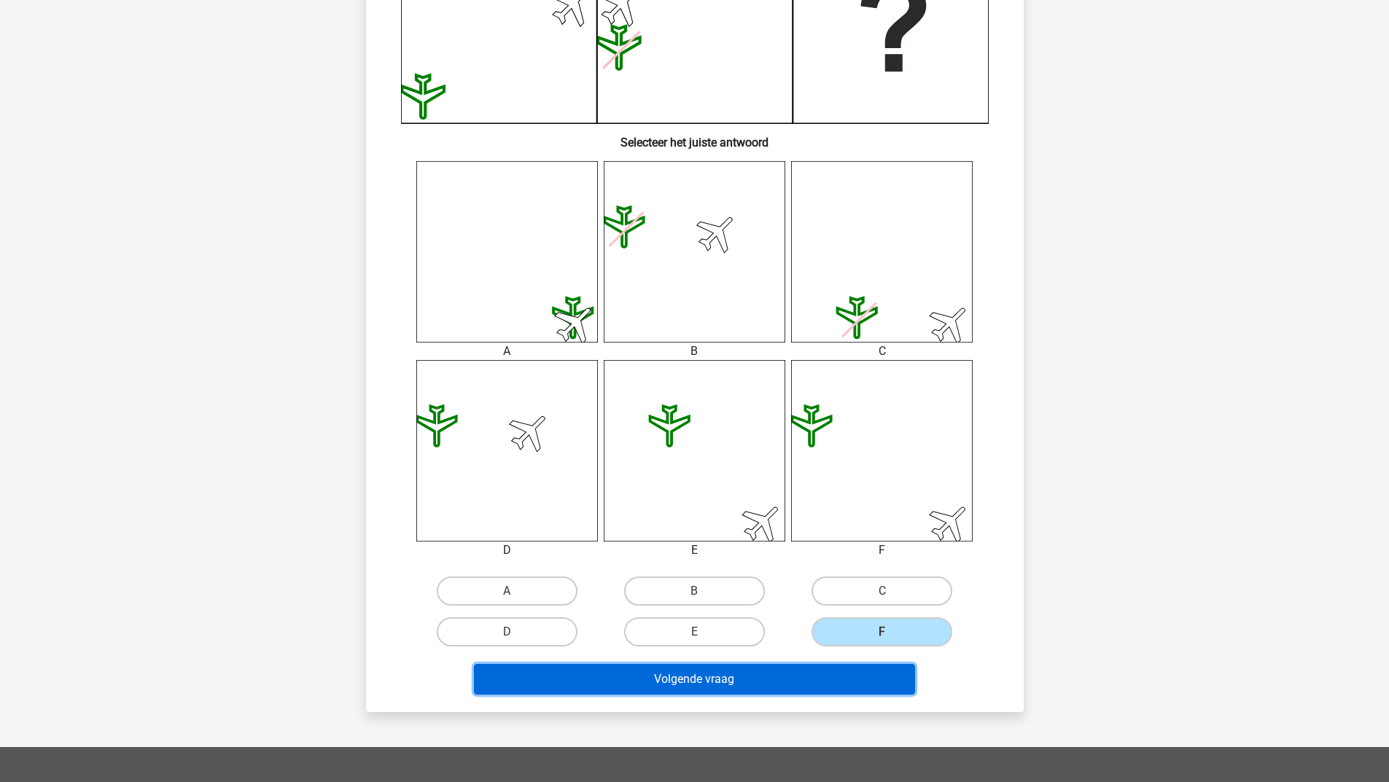
click at [766, 674] on button "Volgende vraag" at bounding box center [694, 679] width 441 height 31
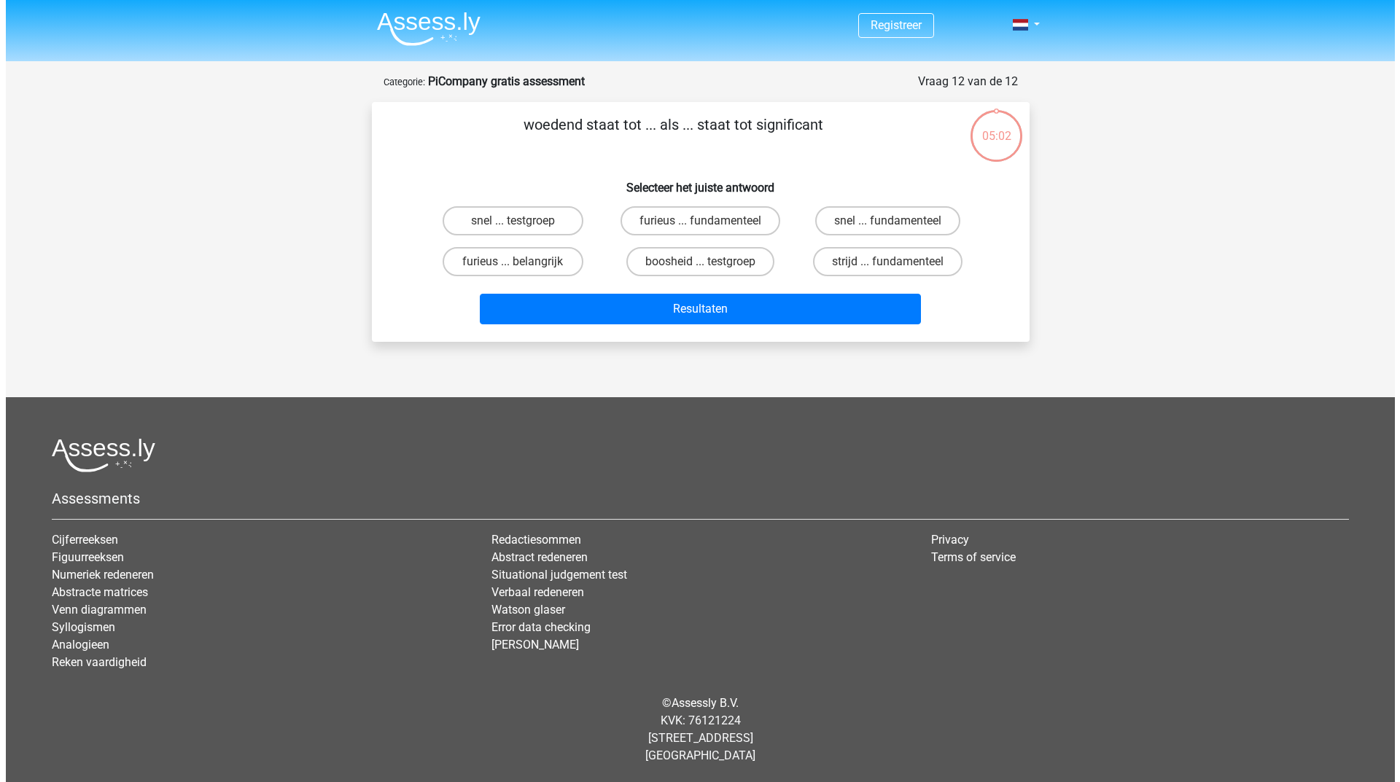
scroll to position [0, 0]
click at [540, 263] on label "furieus ... belangrijk" at bounding box center [512, 261] width 141 height 29
click at [522, 263] on input "furieus ... belangrijk" at bounding box center [517, 266] width 9 height 9
radio input "true"
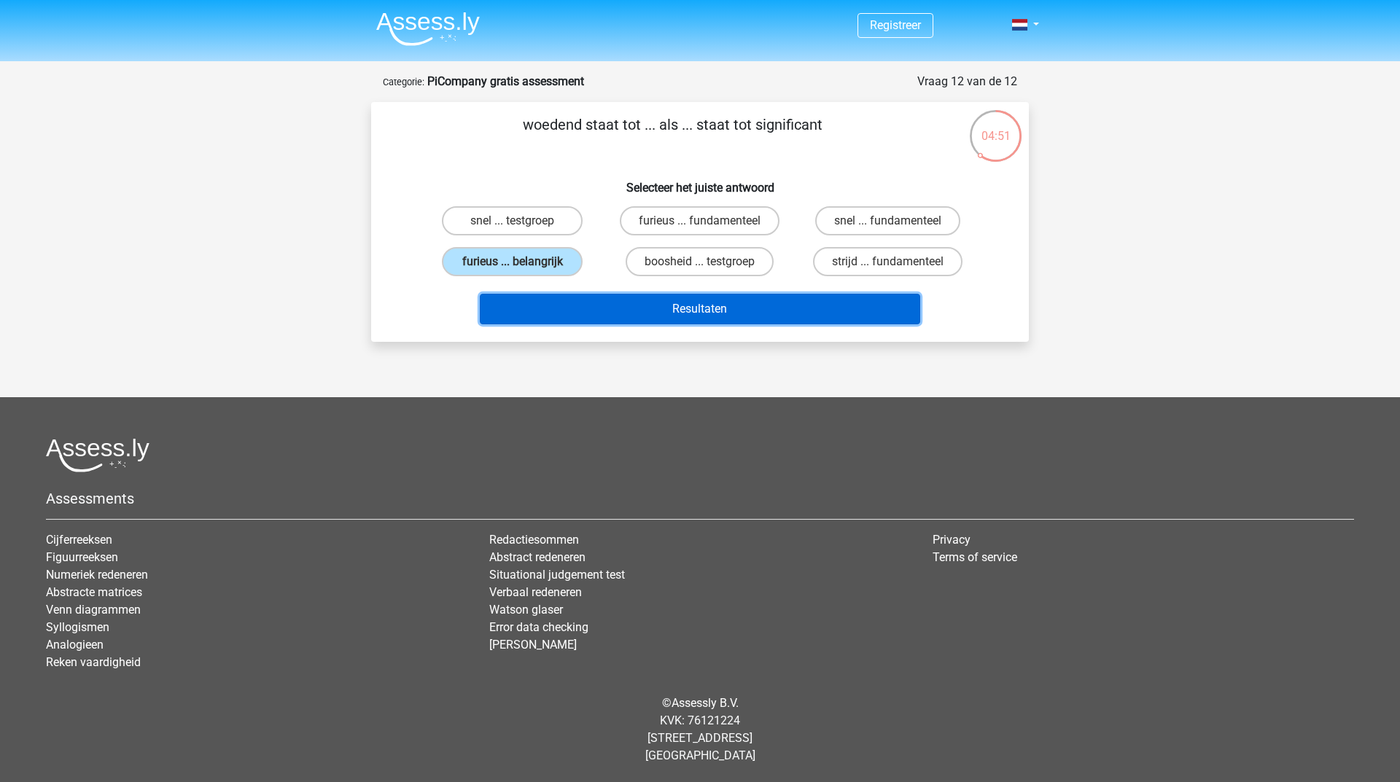
click at [577, 314] on button "Resultaten" at bounding box center [700, 309] width 441 height 31
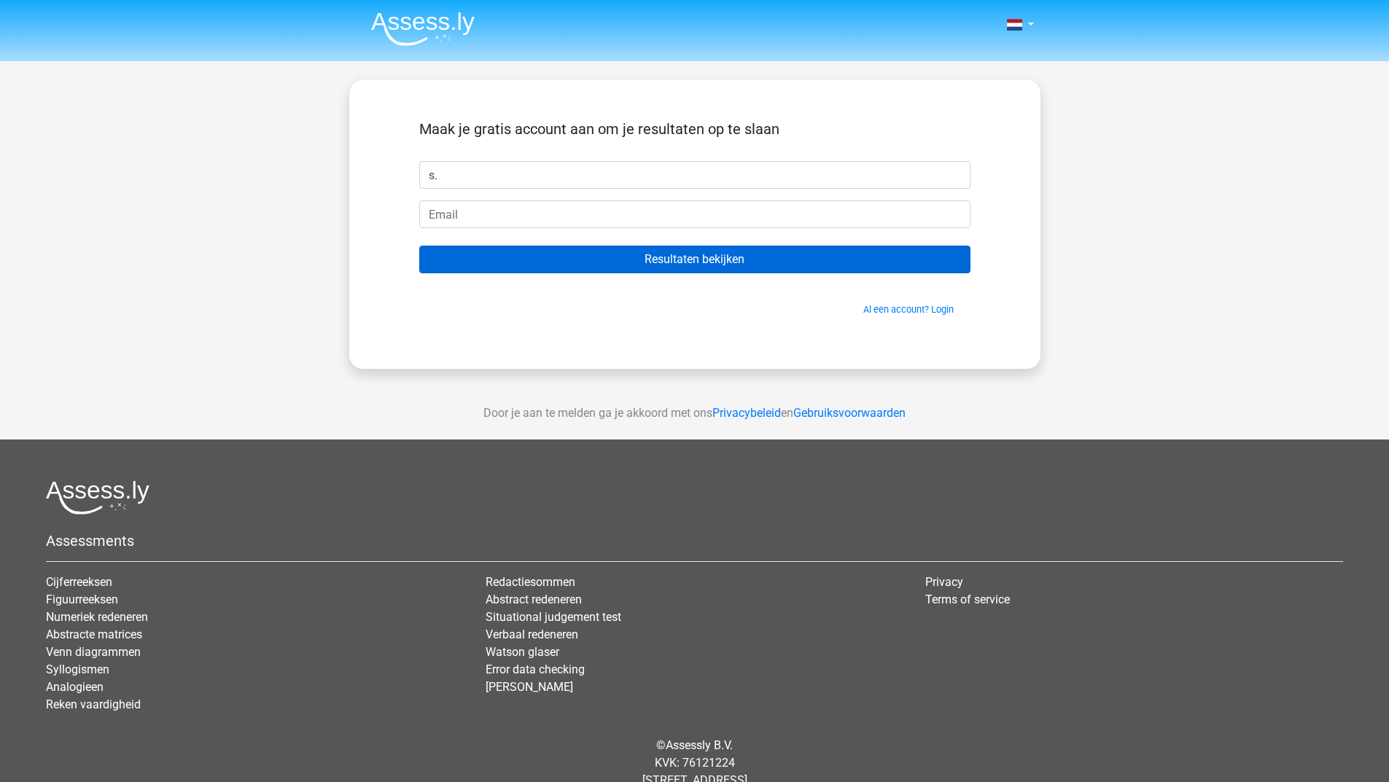
type input "s"
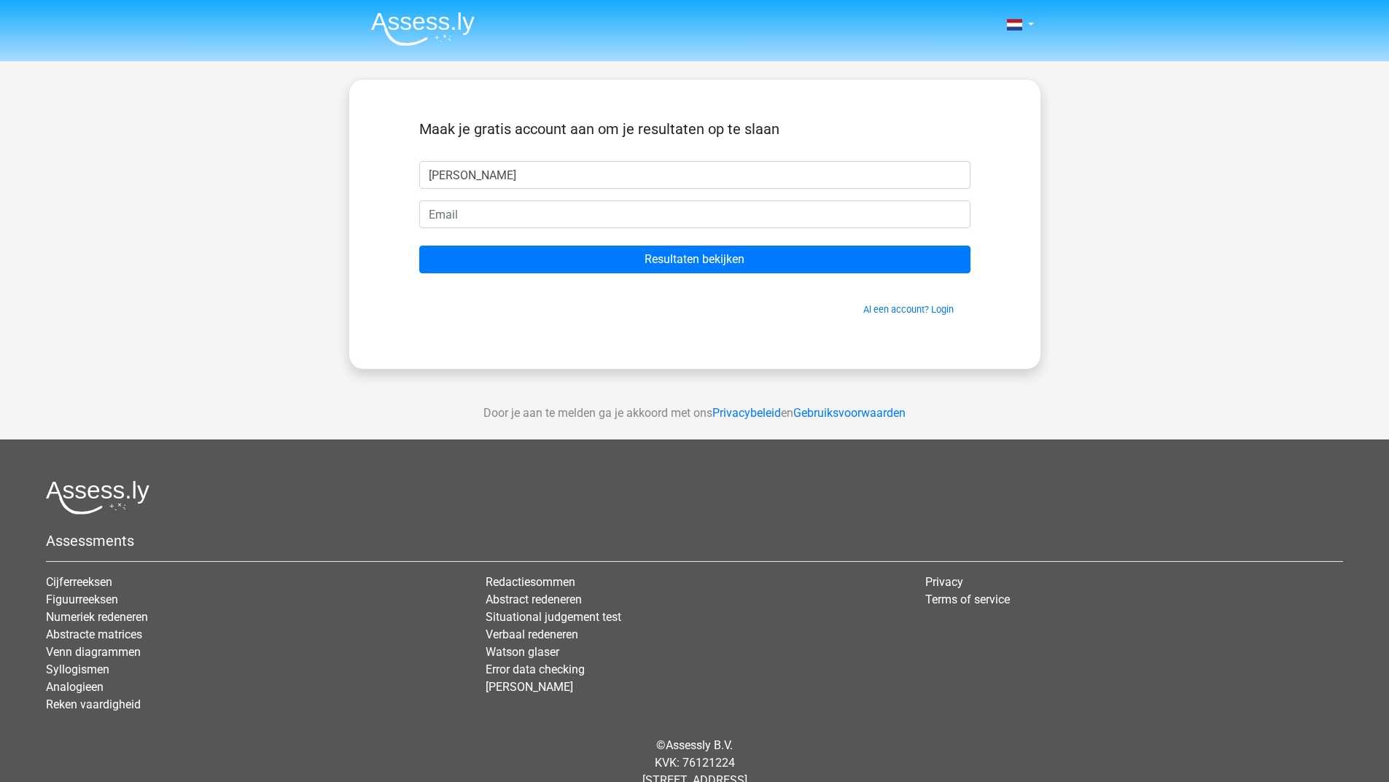
type input "[PERSON_NAME]"
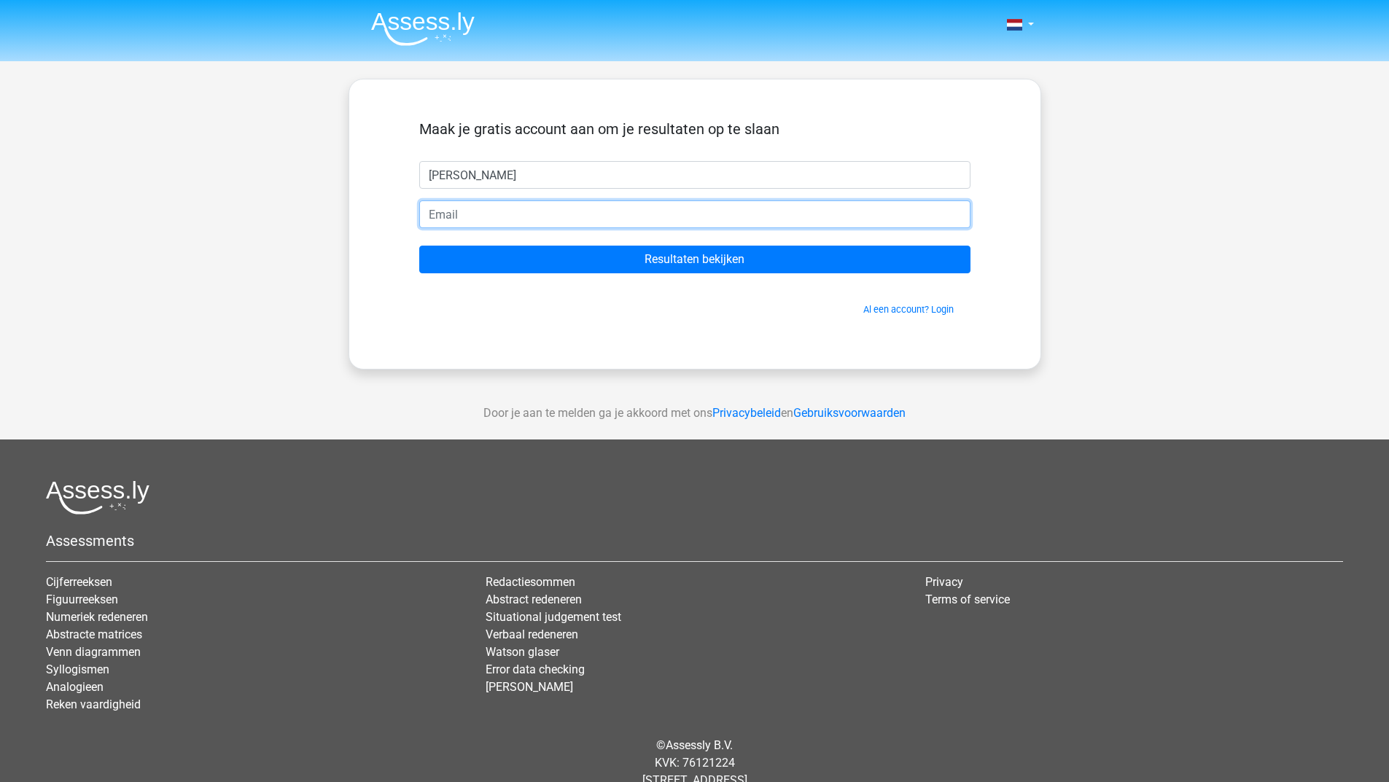
click at [535, 206] on input "email" at bounding box center [694, 215] width 551 height 28
type input "[EMAIL_ADDRESS][DOMAIN_NAME]"
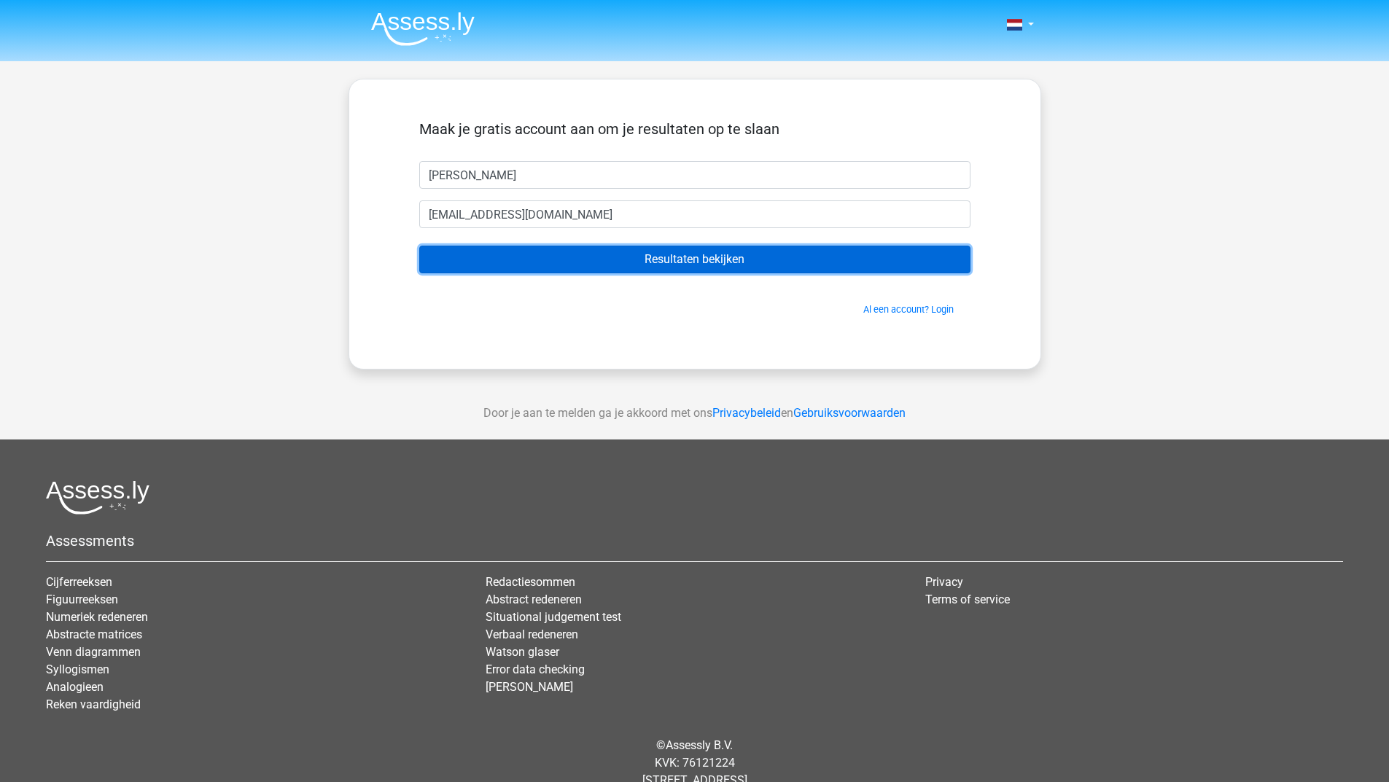
click at [667, 260] on input "Resultaten bekijken" at bounding box center [694, 260] width 551 height 28
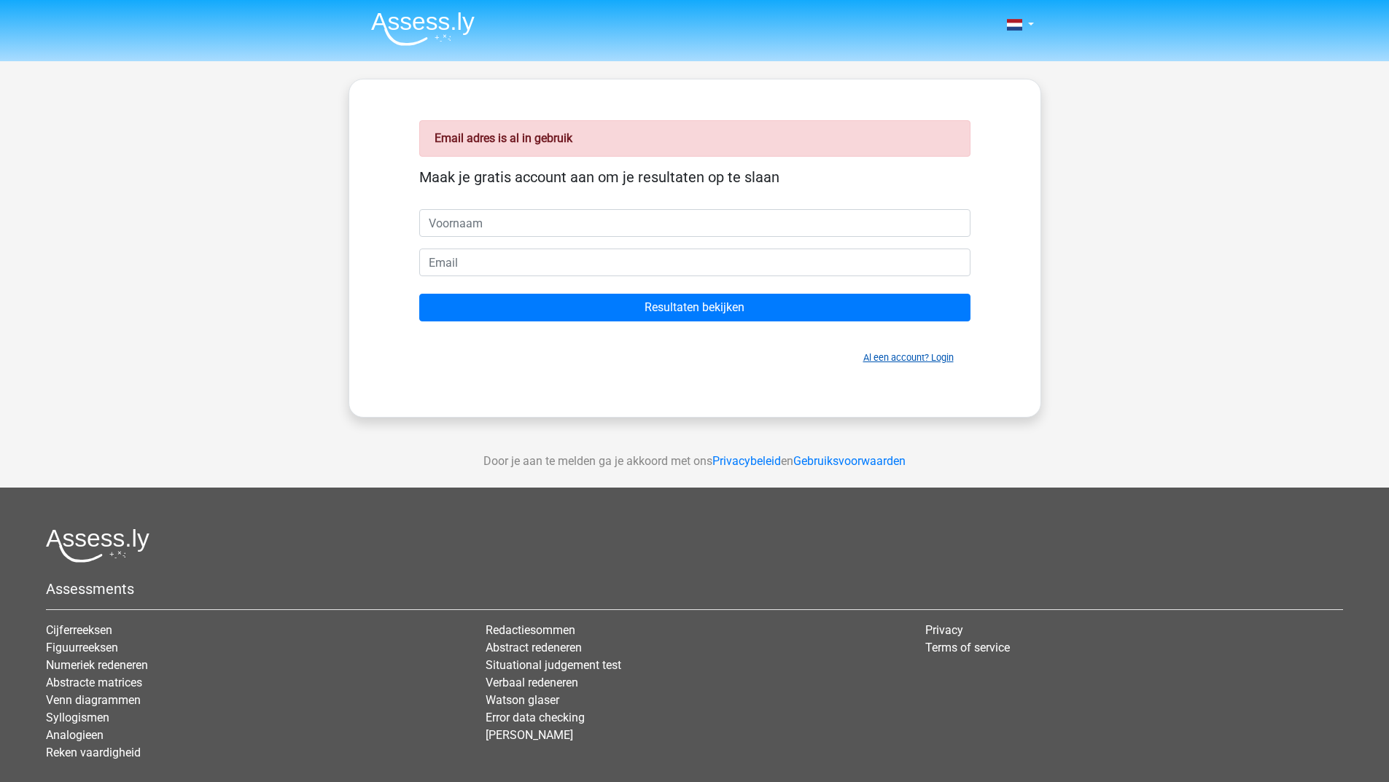
click at [925, 361] on link "Al een account? Login" at bounding box center [908, 357] width 90 height 11
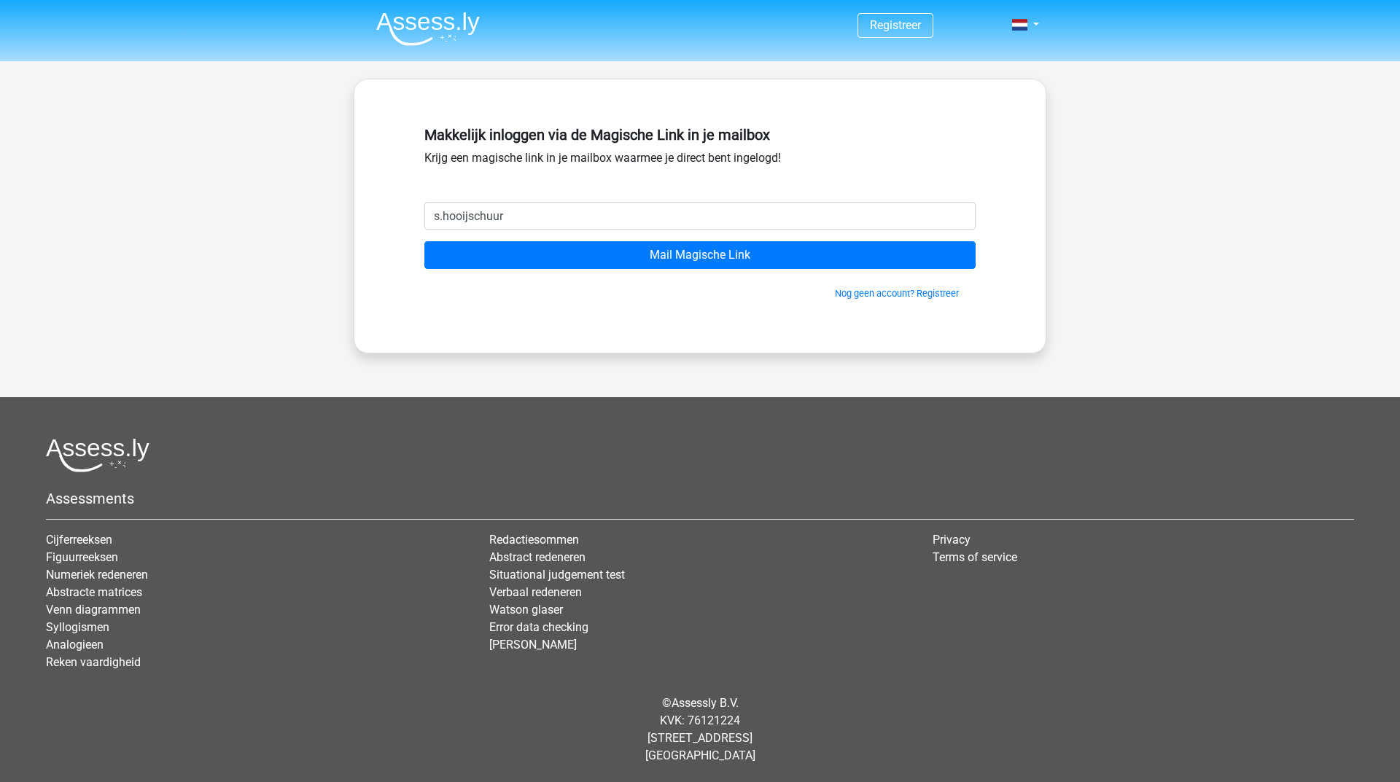
click at [569, 220] on input "s.hooijschuur" at bounding box center [699, 216] width 551 height 28
type input "s.hooijschuur@leviaan.nl"
click at [424, 241] on input "Mail Magische Link" at bounding box center [699, 255] width 551 height 28
